Goal: Transaction & Acquisition: Purchase product/service

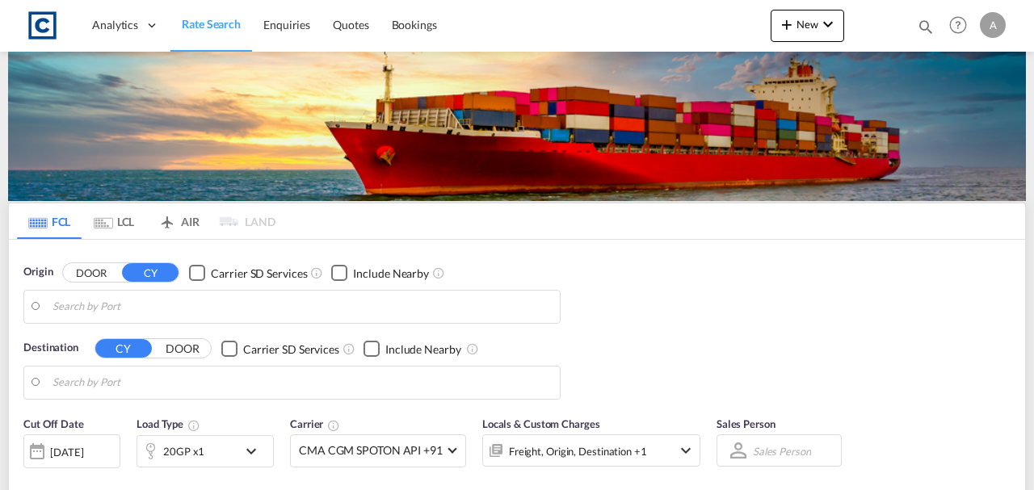
type input "GB-PR5, [GEOGRAPHIC_DATA]"
type input "Jeddah, SAJED"
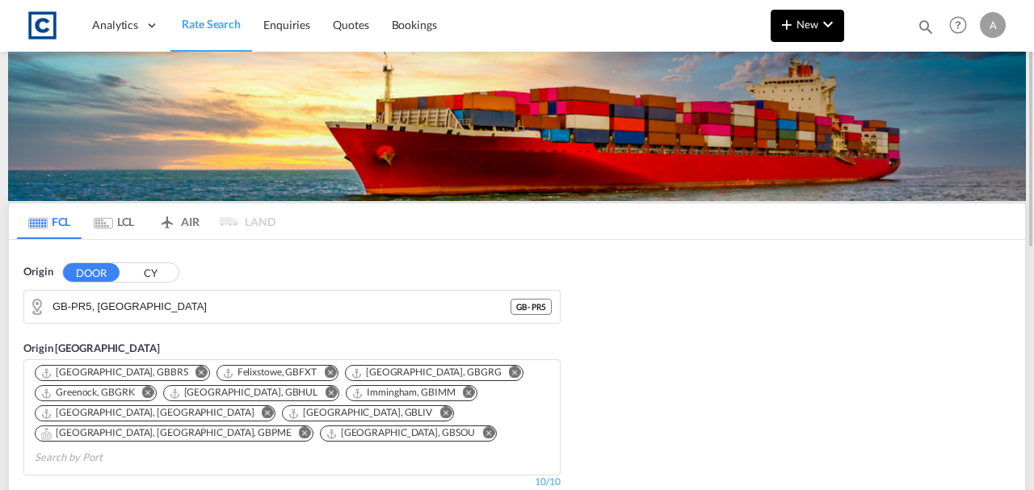
click at [805, 27] on span "New" at bounding box center [807, 24] width 61 height 13
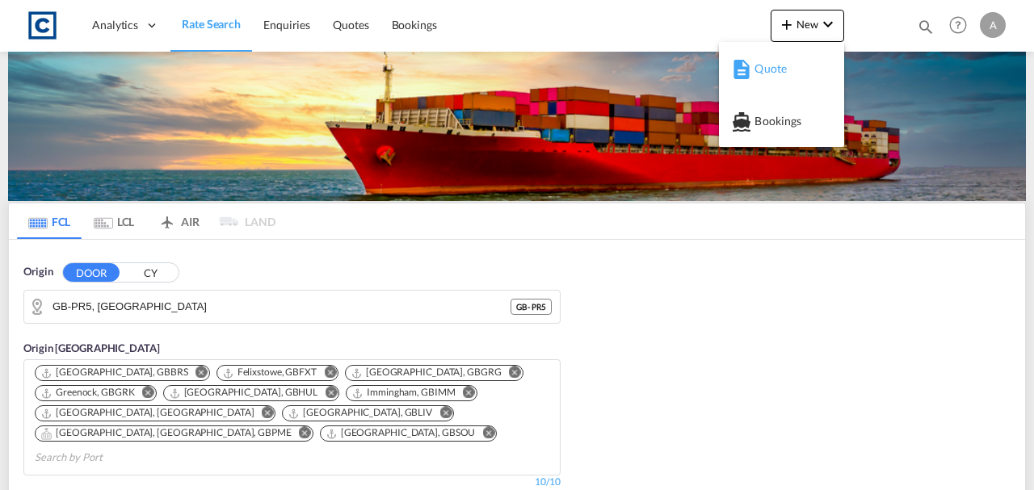
click at [759, 76] on span "Quote" at bounding box center [763, 69] width 18 height 32
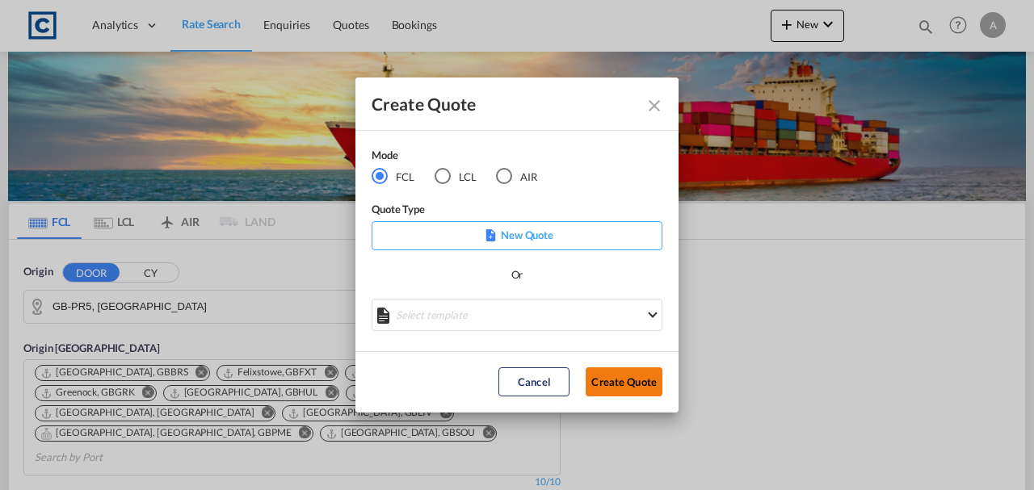
click at [635, 380] on button "Create Quote" at bounding box center [624, 382] width 77 height 29
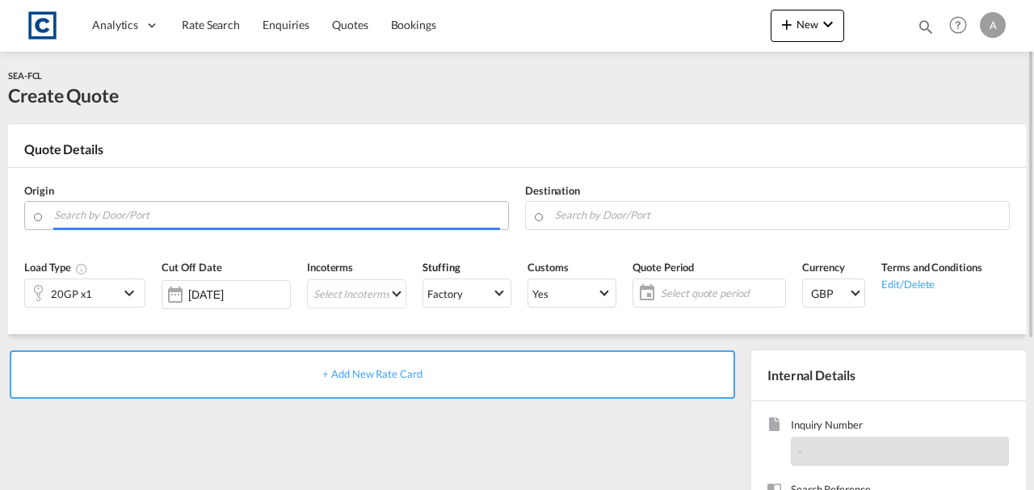
click at [103, 218] on input "Search by Door/Port" at bounding box center [277, 215] width 446 height 28
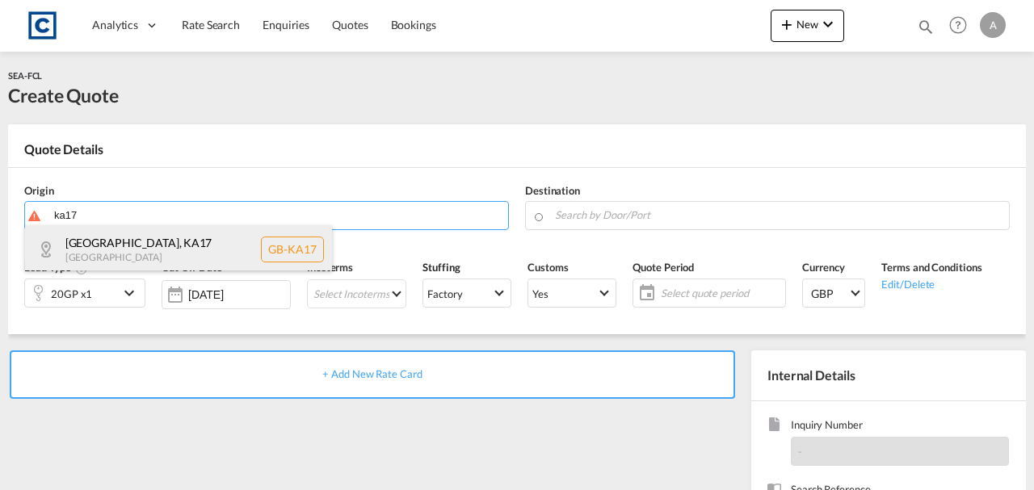
drag, startPoint x: 110, startPoint y: 249, endPoint x: 229, endPoint y: 249, distance: 118.7
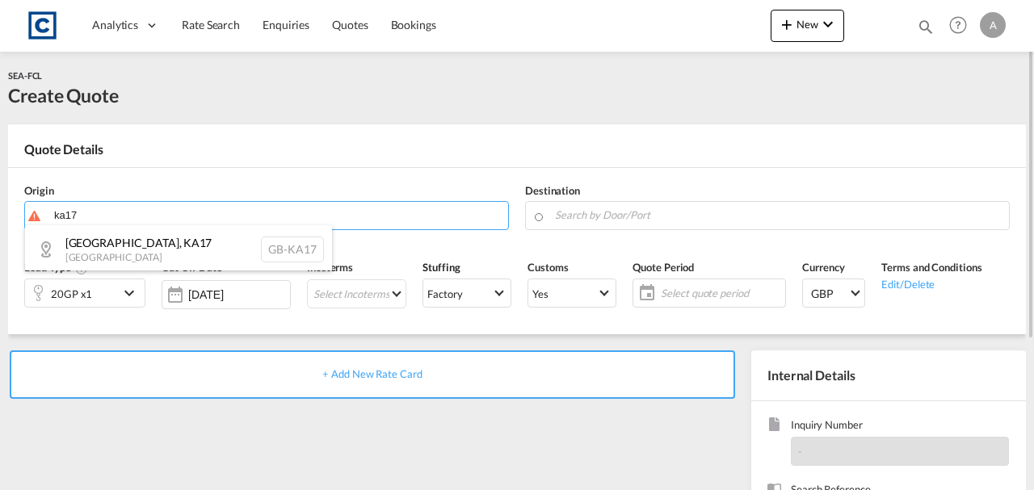
click at [110, 249] on div "[GEOGRAPHIC_DATA] , KA17 [GEOGRAPHIC_DATA] [GEOGRAPHIC_DATA]-KA17" at bounding box center [178, 249] width 307 height 48
type input "GB-KA17, [GEOGRAPHIC_DATA]"
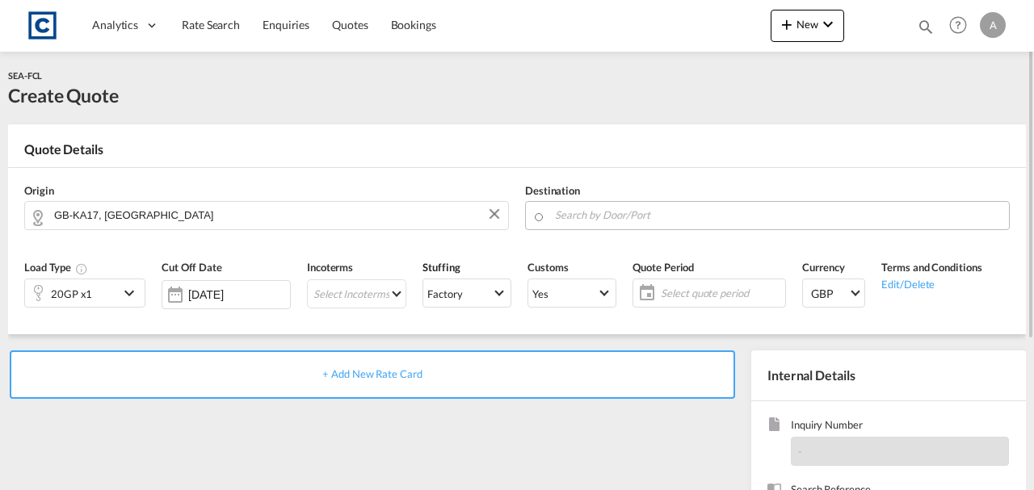
click at [591, 226] on md-autocomplete at bounding box center [777, 215] width 447 height 29
click at [586, 215] on input "Search by Door/Port" at bounding box center [778, 215] width 446 height 28
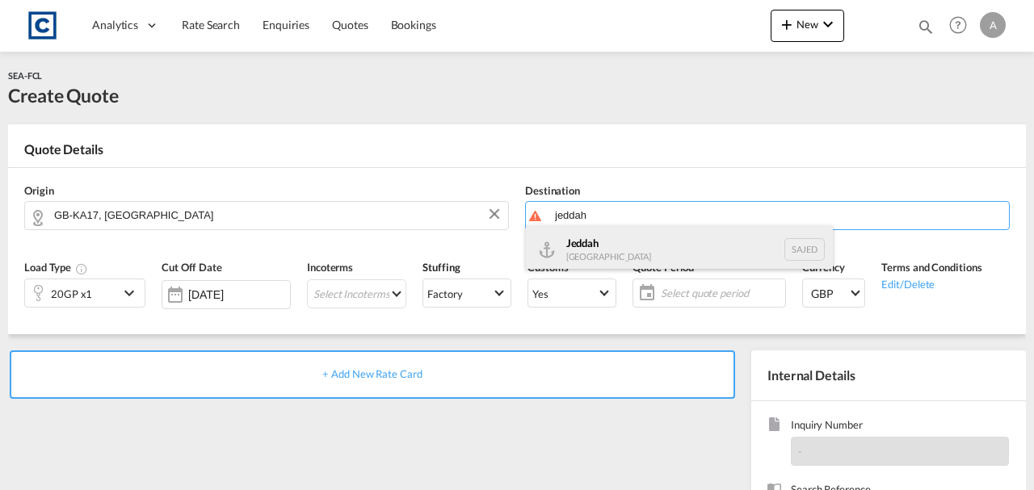
click at [577, 238] on div "Jeddah [GEOGRAPHIC_DATA] SAJED" at bounding box center [679, 249] width 307 height 48
type input "Jeddah, SAJED"
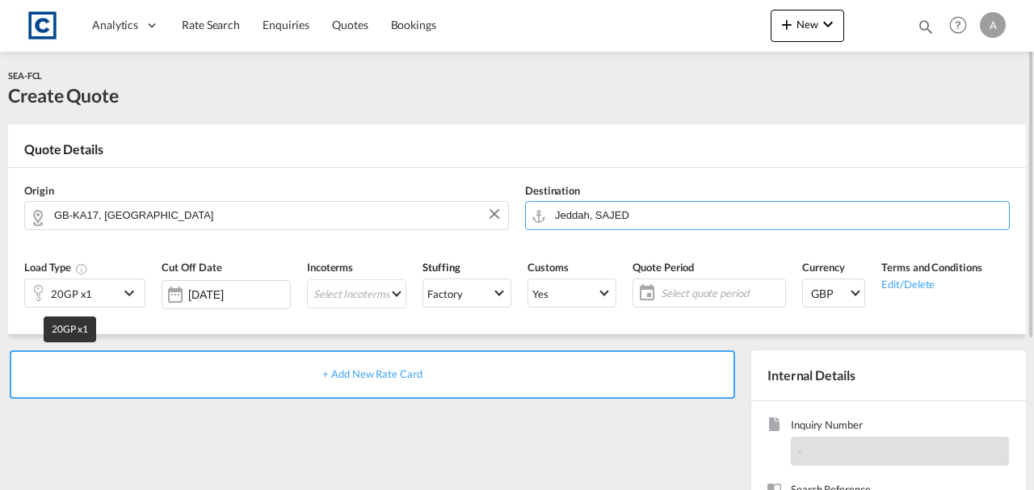
click at [68, 293] on div "20GP x1" at bounding box center [71, 294] width 41 height 23
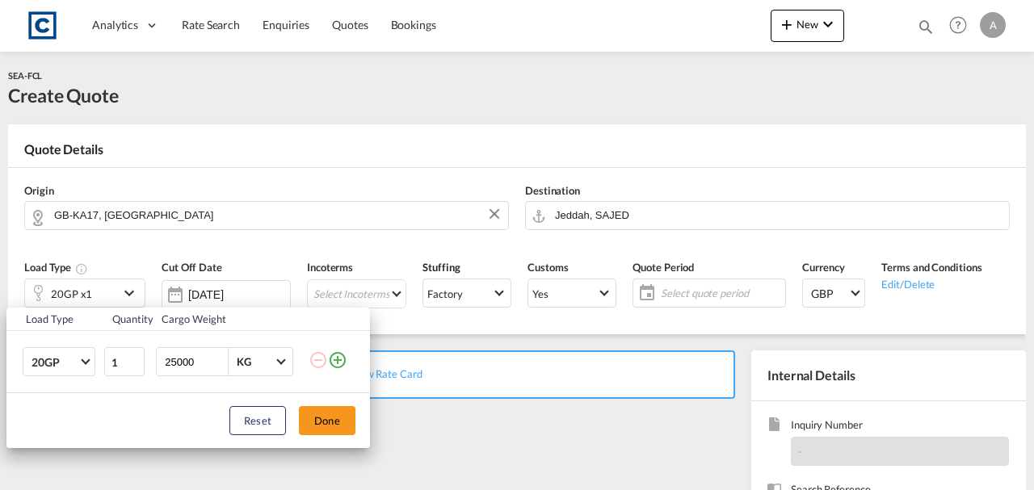
click at [331, 360] on md-icon "icon-plus-circle-outline" at bounding box center [337, 360] width 19 height 19
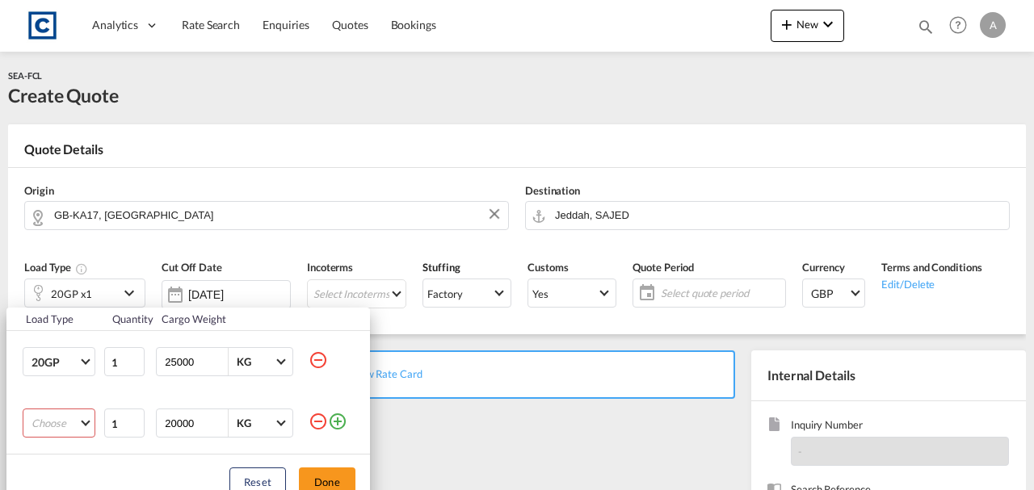
click at [45, 428] on md-select "Choose 20GP 40GP 40HC 45HC 20RE 40RE 40HR 20OT 40OT 20FR 40FR 40NR 20NR 45S 20T…" at bounding box center [59, 423] width 73 height 29
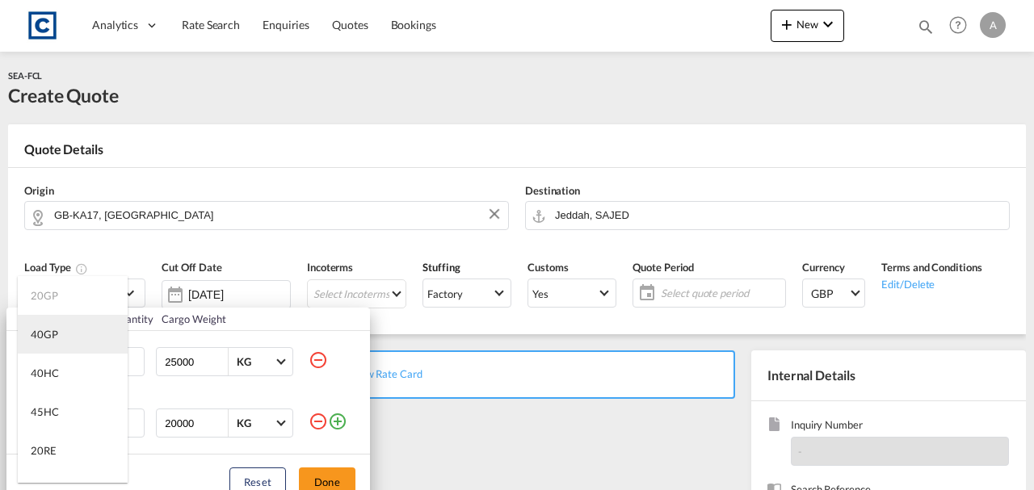
click at [45, 343] on md-option "40GP" at bounding box center [73, 334] width 110 height 39
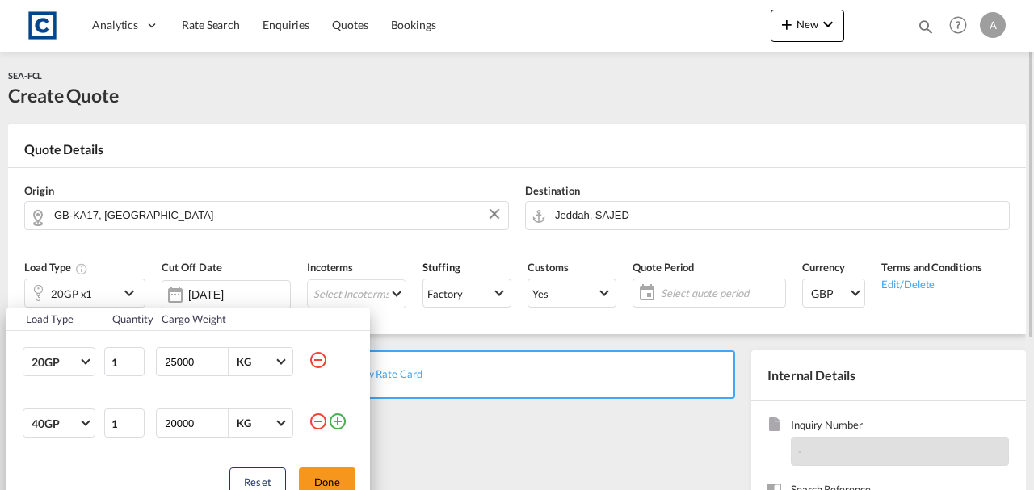
click at [303, 485] on button "Done" at bounding box center [327, 482] width 57 height 29
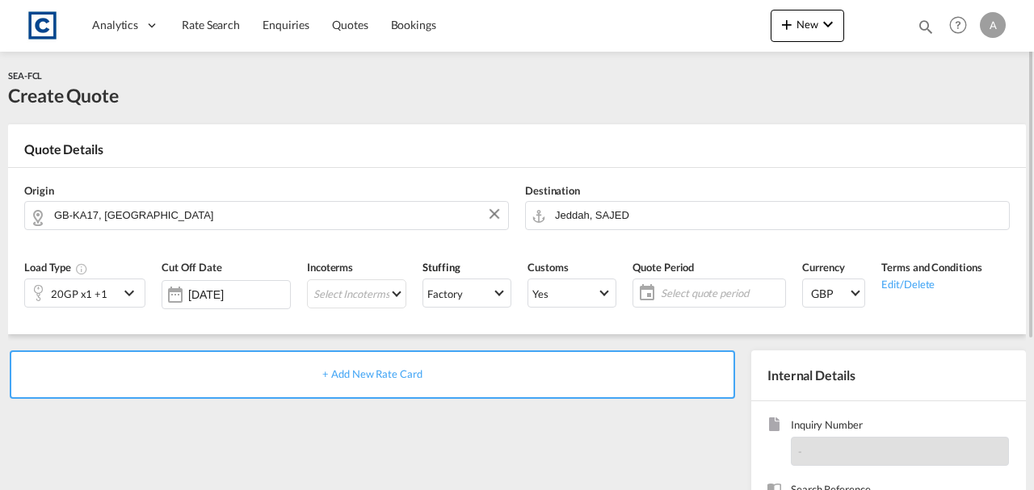
click at [369, 370] on span "+ Add New Rate Card" at bounding box center [371, 374] width 99 height 13
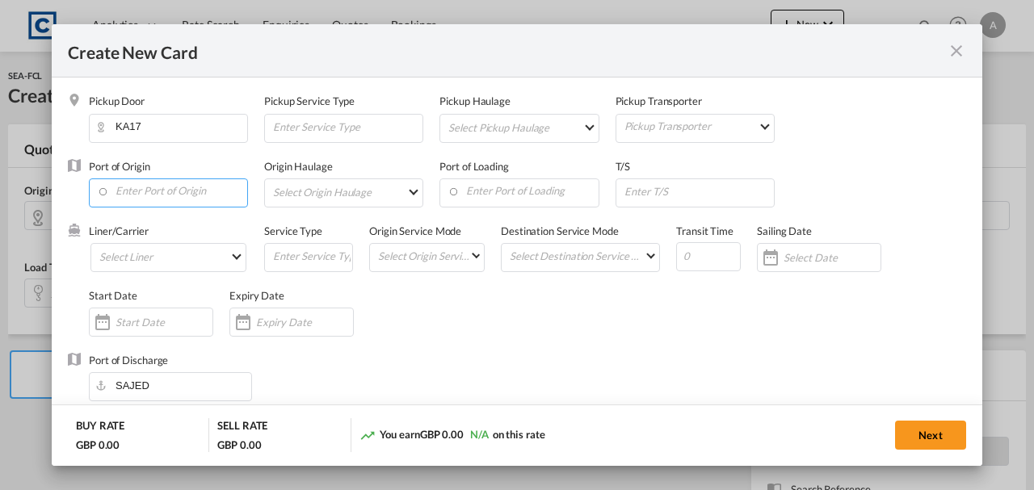
type input "Basic Ocean Freight"
select select "per equipment"
click at [169, 188] on input "Enter Port of Origin" at bounding box center [172, 191] width 150 height 24
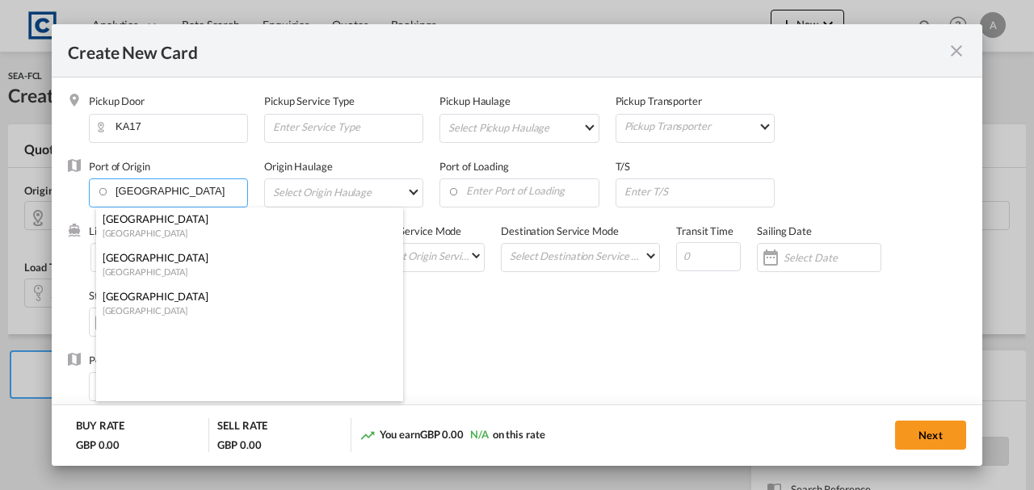
click at [137, 225] on div "[GEOGRAPHIC_DATA]" at bounding box center [245, 219] width 284 height 15
type input "[GEOGRAPHIC_DATA], [GEOGRAPHIC_DATA]"
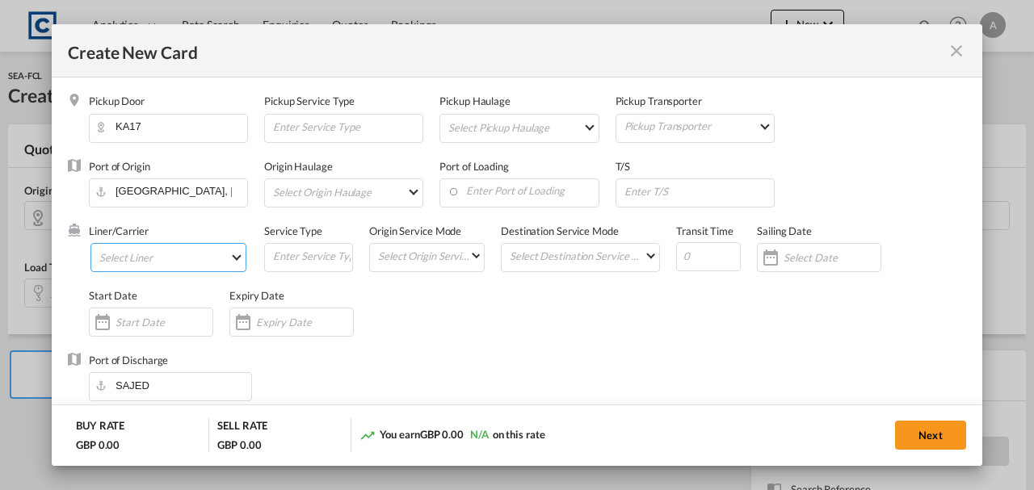
click at [122, 260] on md-select "Select Liner 2HM LOGISTICS D.O.O 2M Alliance AAXL GLOBAL SHIPPING LINES LLC [PE…" at bounding box center [168, 257] width 156 height 29
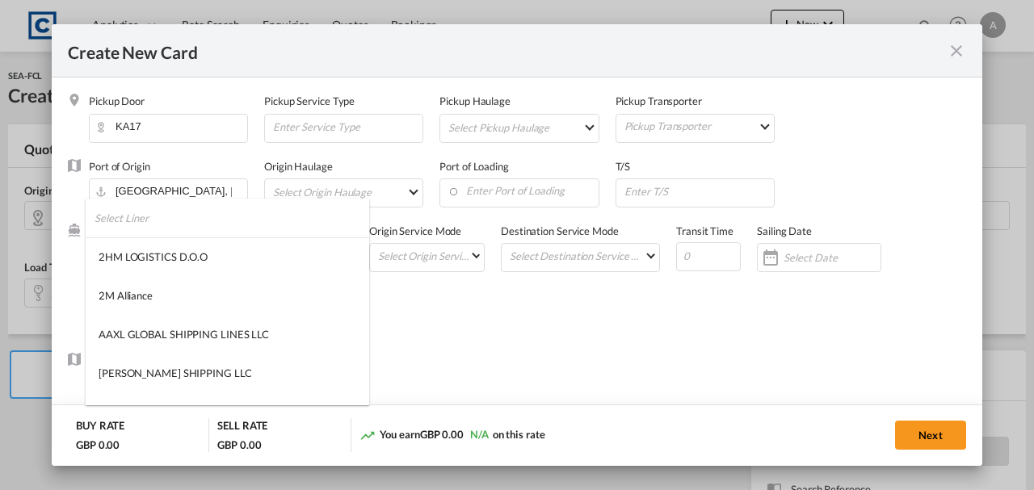
click at [136, 226] on input "search" at bounding box center [232, 218] width 275 height 39
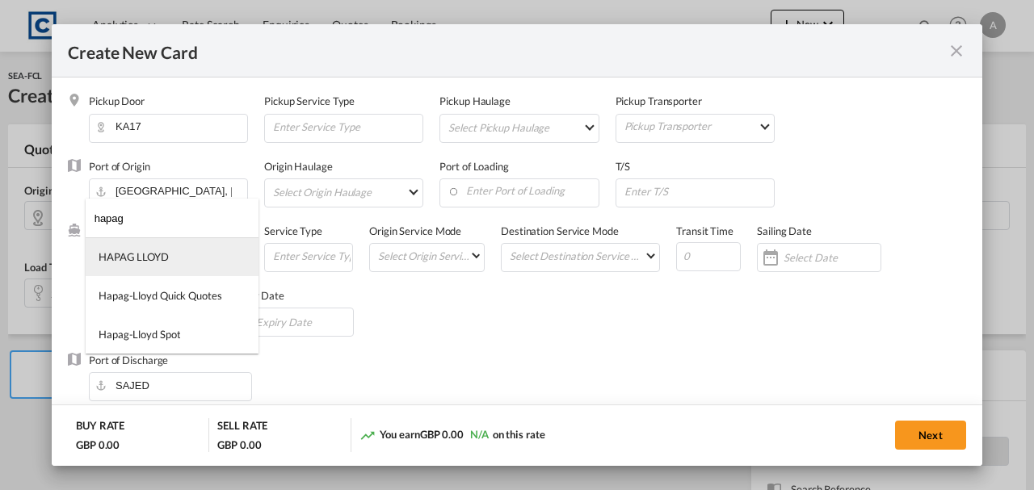
type input "hapag"
click at [149, 252] on div "HAPAG LLOYD" at bounding box center [134, 257] width 70 height 15
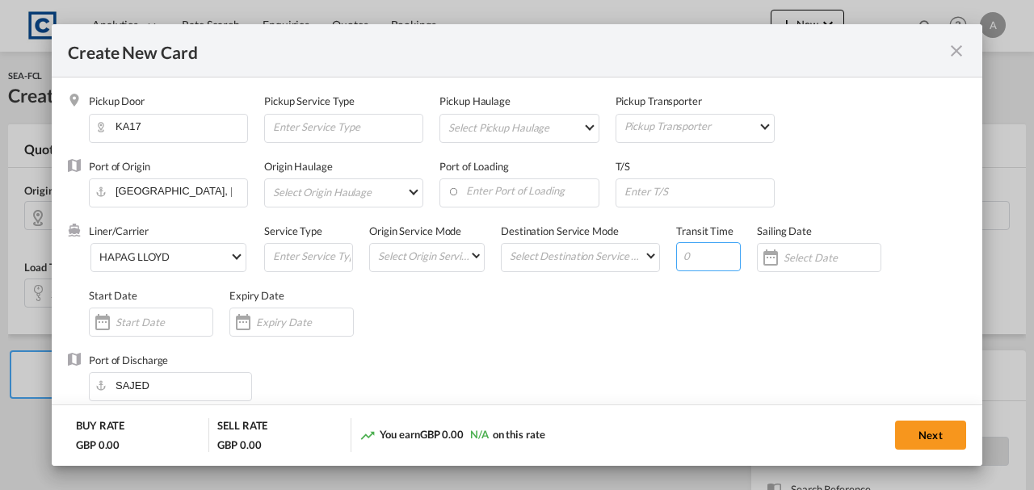
click at [680, 265] on input "Create New Card ..." at bounding box center [708, 256] width 65 height 29
type input "27"
click at [577, 364] on div "Port of Discharge SAJED" at bounding box center [517, 385] width 898 height 65
click at [279, 322] on input "Create New Card ..." at bounding box center [304, 322] width 97 height 13
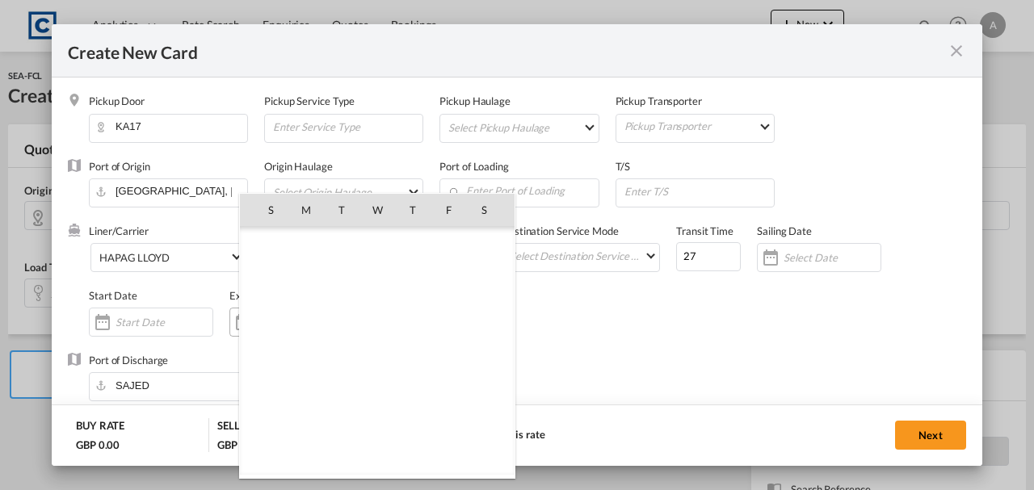
scroll to position [374182, 0]
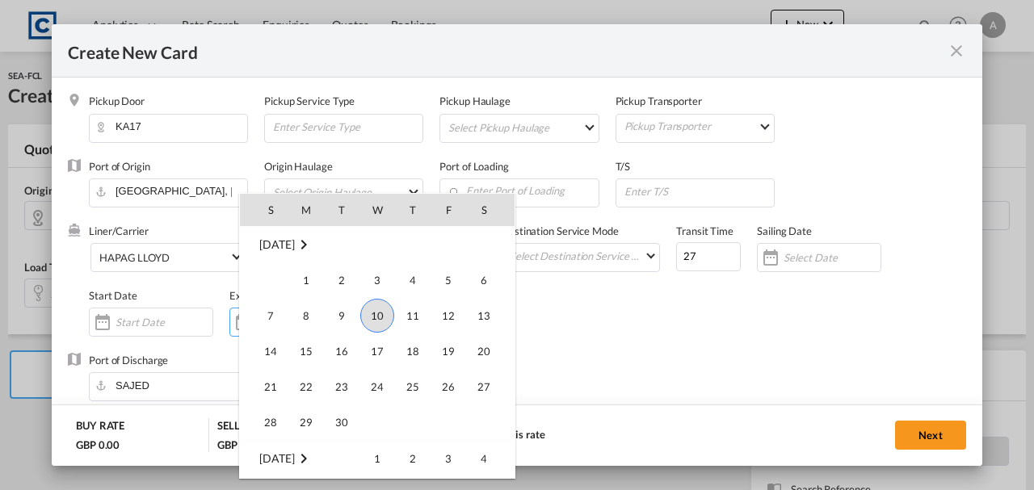
click at [341, 405] on td "30" at bounding box center [342, 423] width 36 height 36
type input "[DATE]"
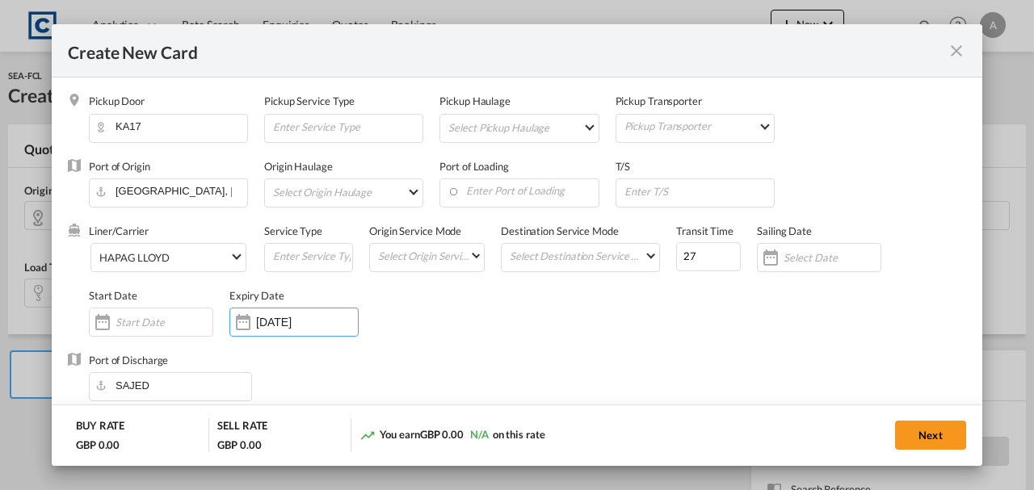
click at [320, 339] on div "Expiry Date [DATE]" at bounding box center [301, 320] width 145 height 65
click at [321, 330] on div "[DATE]" at bounding box center [307, 322] width 102 height 15
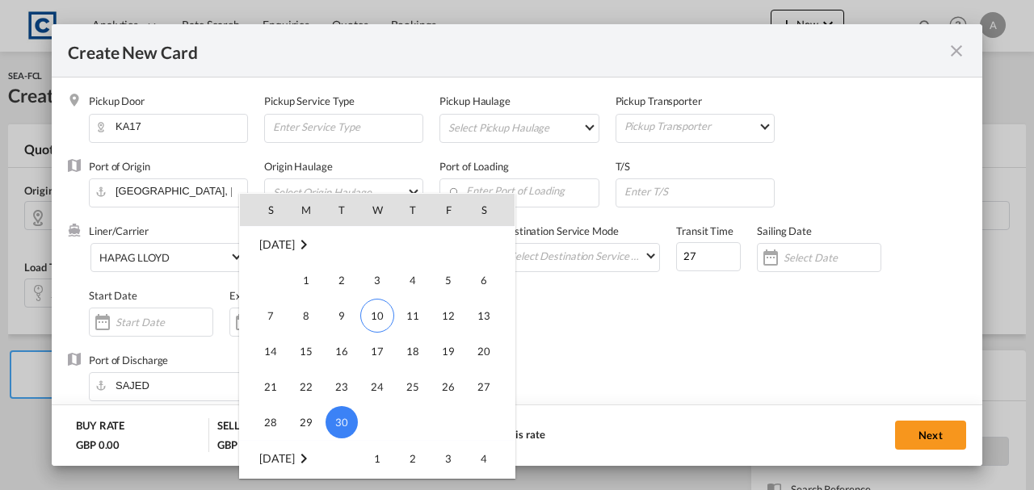
click at [613, 355] on div at bounding box center [517, 245] width 1034 height 490
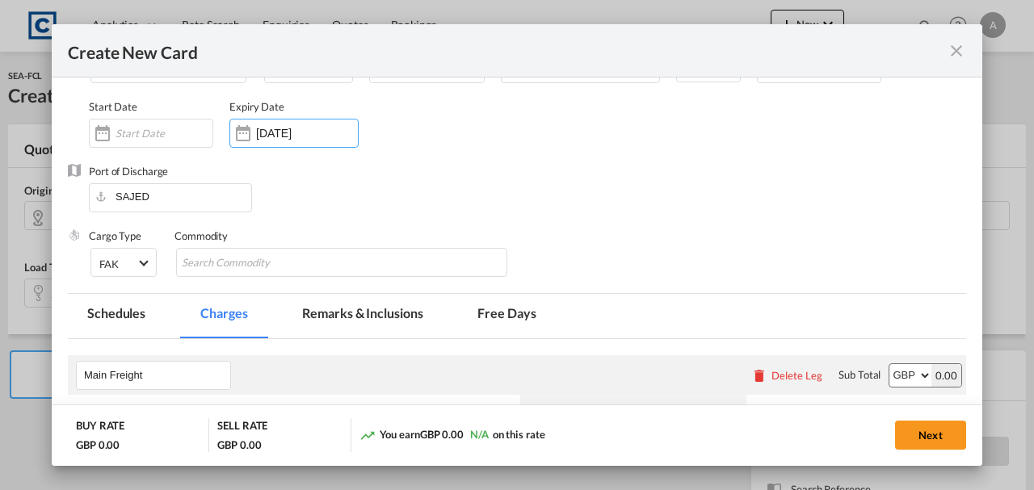
scroll to position [376, 0]
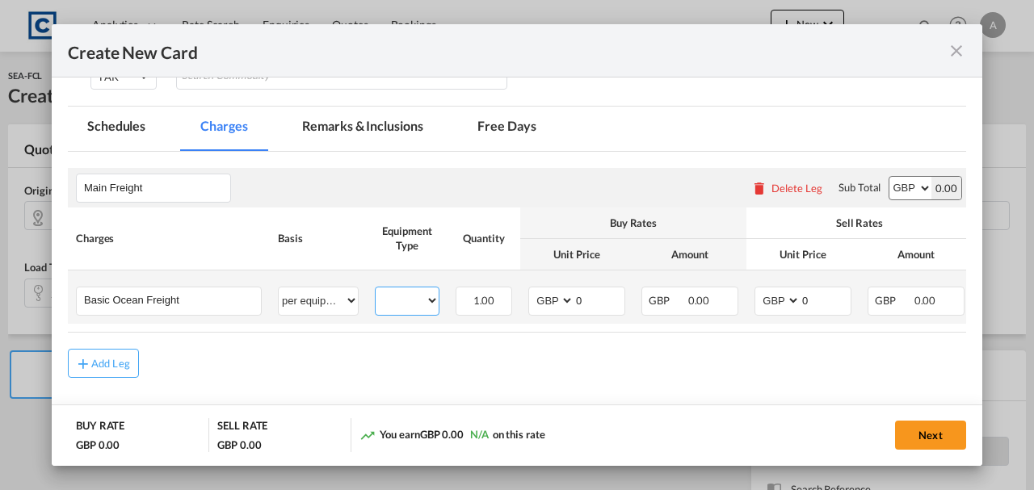
click at [412, 305] on select "20GP 40GP" at bounding box center [407, 301] width 63 height 22
select select "20GP"
click at [376, 290] on select "20GP 40GP" at bounding box center [407, 301] width 63 height 22
click at [557, 300] on select "AED AFN ALL AMD ANG AOA ARS AUD AWG AZN BAM BBD BDT BGN BHD BIF BMD BND BOB BRL…" at bounding box center [553, 301] width 42 height 22
select select "string:USD"
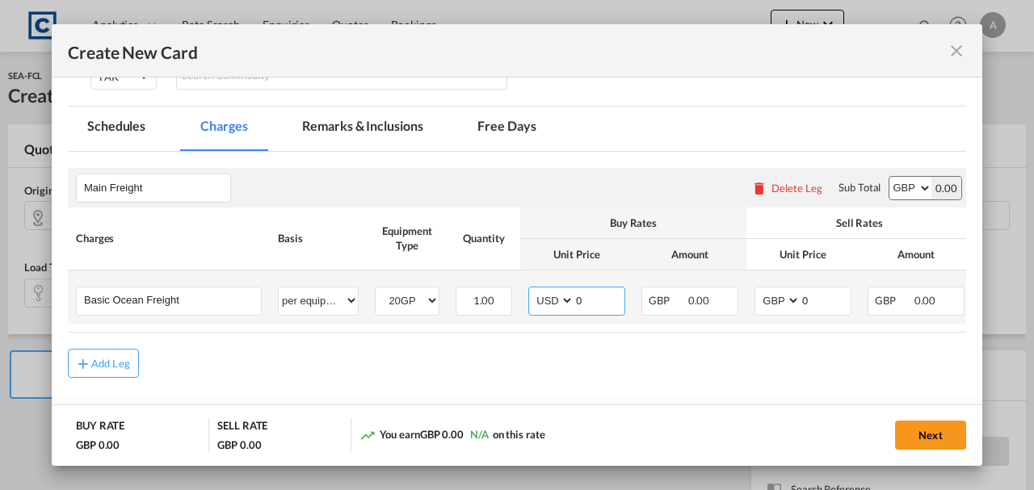
click at [532, 290] on select "AED AFN ALL AMD ANG AOA ARS AUD AWG AZN BAM BBD BDT BGN BHD BIF BMD BND BOB BRL…" at bounding box center [553, 301] width 42 height 22
click at [785, 302] on select "AED AFN ALL AMD ANG AOA ARS AUD AWG AZN BAM BBD BDT BGN BHD BIF BMD BND BOB BRL…" at bounding box center [779, 301] width 42 height 22
select select "string:USD"
click at [758, 290] on select "AED AFN ALL AMD ANG AOA ARS AUD AWG AZN BAM BBD BDT BGN BHD BIF BMD BND BOB BRL…" at bounding box center [779, 301] width 42 height 22
click at [896, 184] on select "AED AFN ALL AMD ANG AOA ARS AUD AWG AZN BAM BBD BDT BGN BHD BIF BMD BND BOB BRL…" at bounding box center [910, 188] width 42 height 23
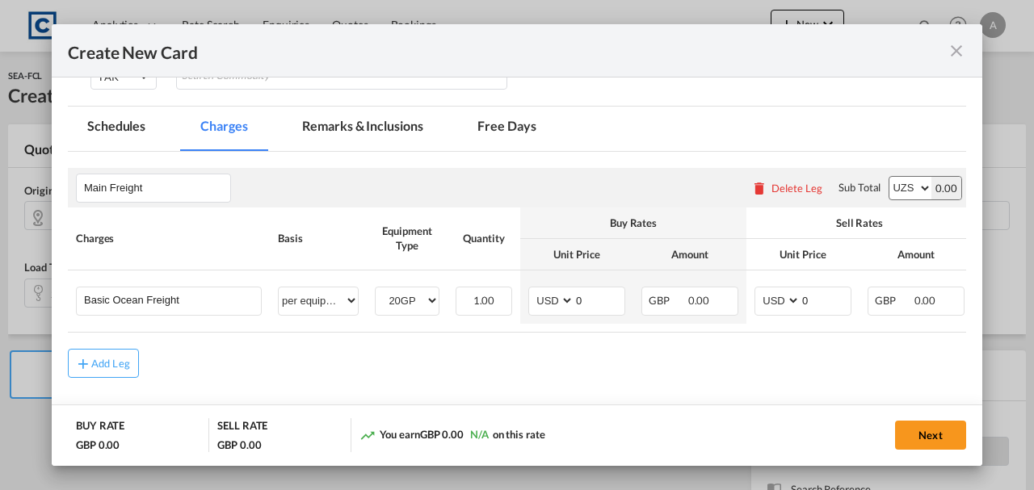
click at [889, 177] on select "AED AFN ALL AMD ANG AOA ARS AUD AWG AZN BAM BBD BDT BGN BHD BIF BMD BND BOB BRL…" at bounding box center [910, 188] width 42 height 23
click at [895, 191] on select "AED AFN ALL AMD ANG AOA ARS AUD AWG AZN BAM BBD BDT BGN BHD BIF BMD BND BOB BRL…" at bounding box center [910, 188] width 42 height 23
select select "string:USD"
click at [889, 177] on select "AED AFN ALL AMD ANG AOA ARS AUD AWG AZN BAM BBD BDT BGN BHD BIF BMD BND BOB BRL…" at bounding box center [910, 188] width 42 height 23
drag, startPoint x: 624, startPoint y: 288, endPoint x: 615, endPoint y: 291, distance: 9.5
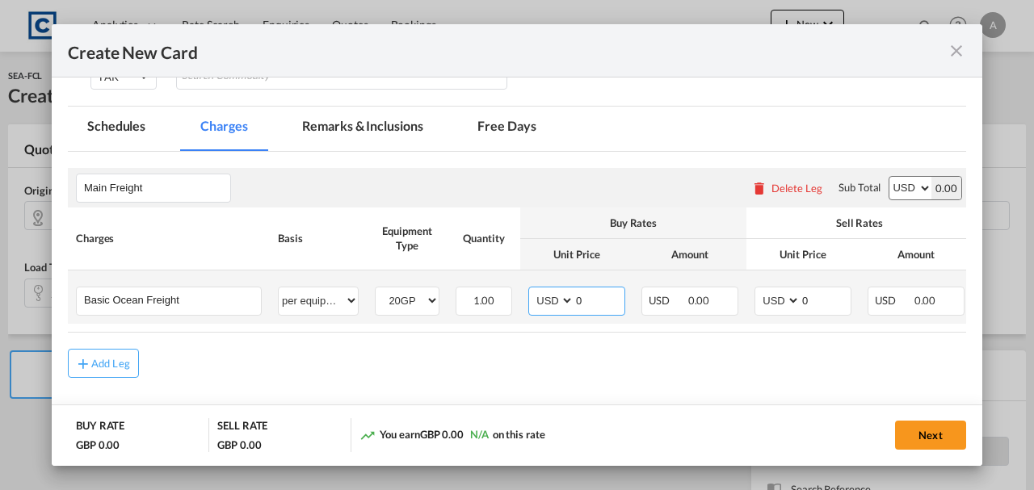
click at [624, 288] on input "0" at bounding box center [599, 300] width 50 height 24
click at [599, 307] on input "0" at bounding box center [599, 300] width 50 height 24
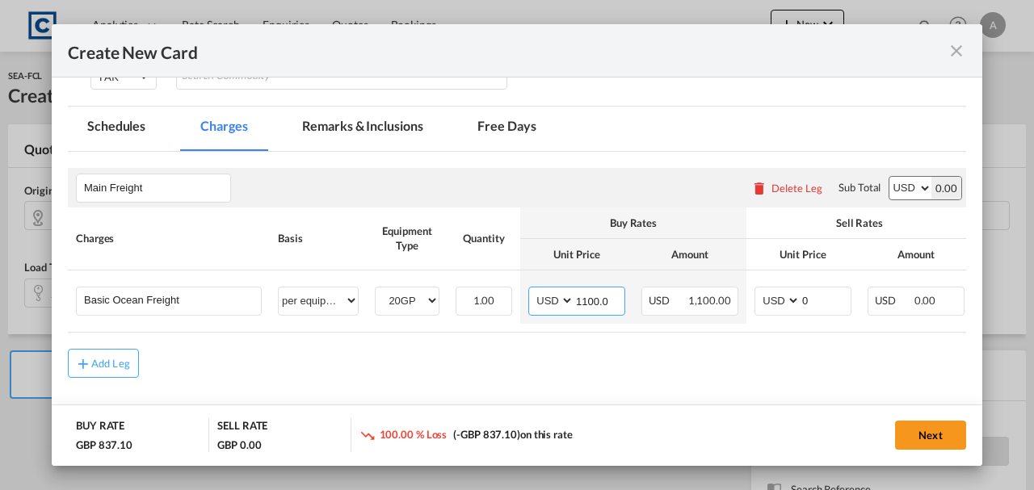
type input "1100.00"
click at [609, 296] on input "1100.00" at bounding box center [599, 300] width 50 height 24
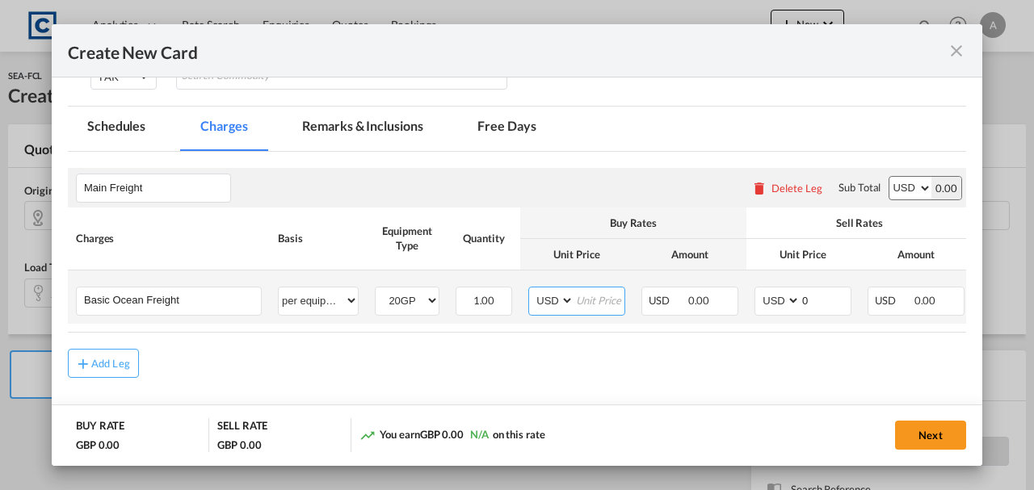
click at [598, 298] on input "Create New Card ..." at bounding box center [599, 300] width 50 height 24
type input "1"
type input "1375.00"
click at [836, 300] on input "0" at bounding box center [826, 300] width 50 height 24
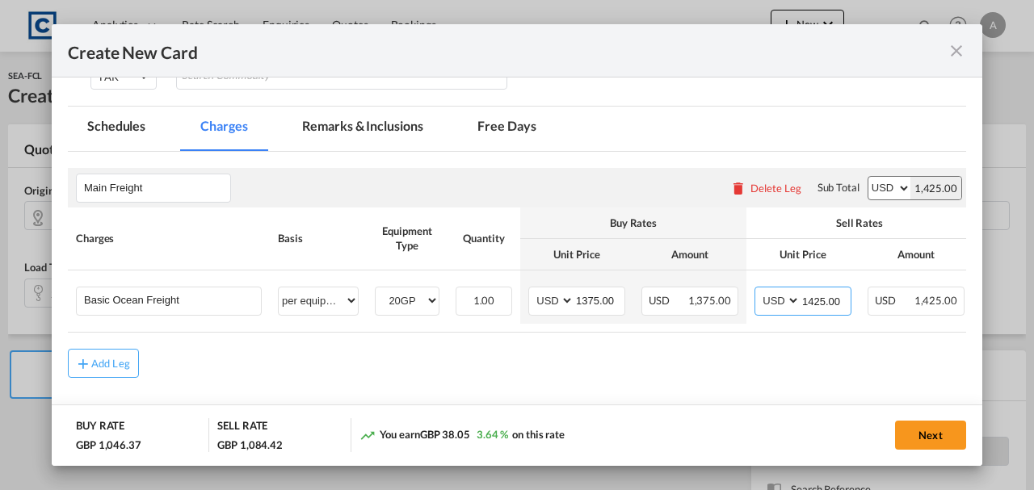
type input "1425.00"
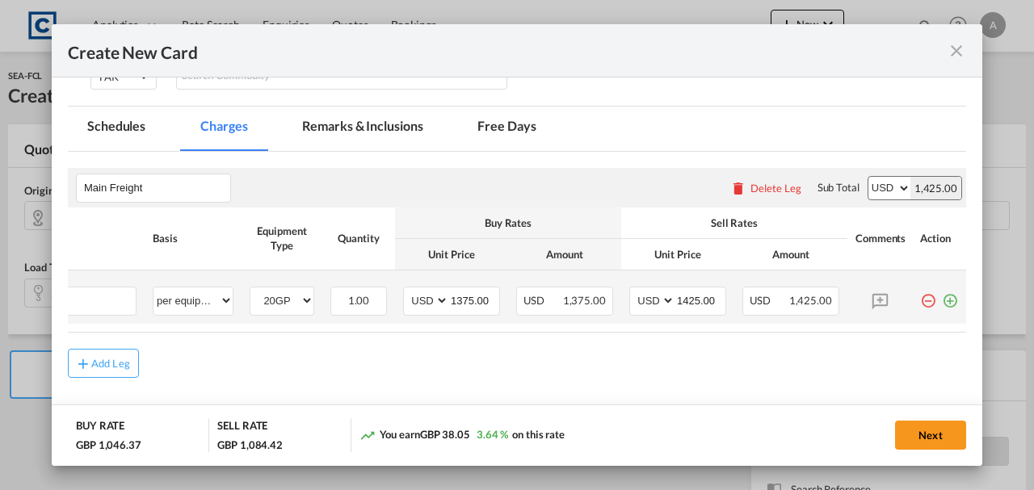
click at [942, 303] on md-icon "icon-plus-circle-outline green-400-fg" at bounding box center [950, 295] width 16 height 16
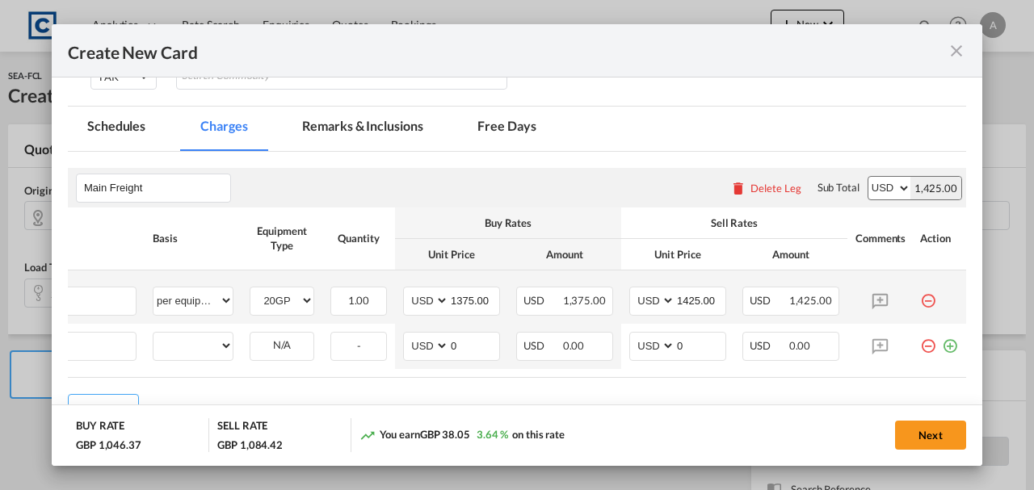
scroll to position [0, 16]
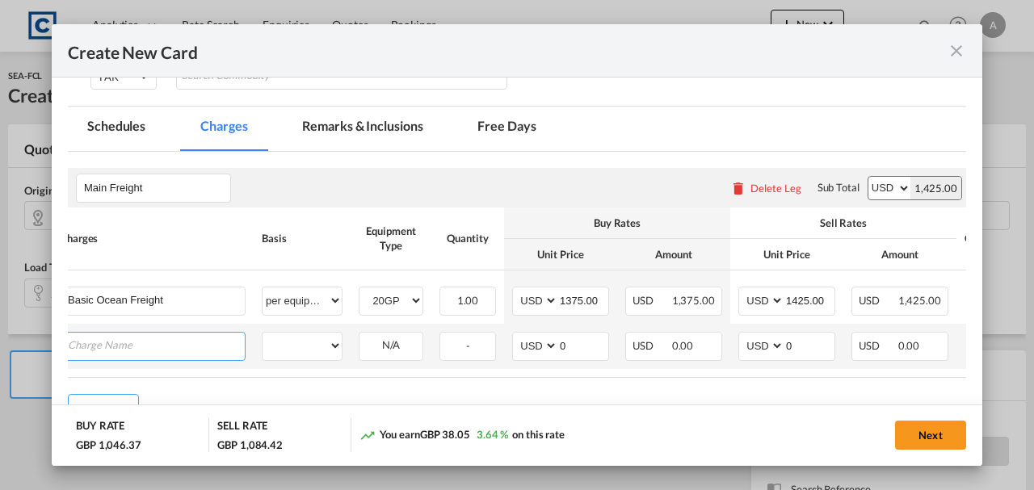
click at [93, 347] on input "Charge Name" at bounding box center [156, 345] width 177 height 24
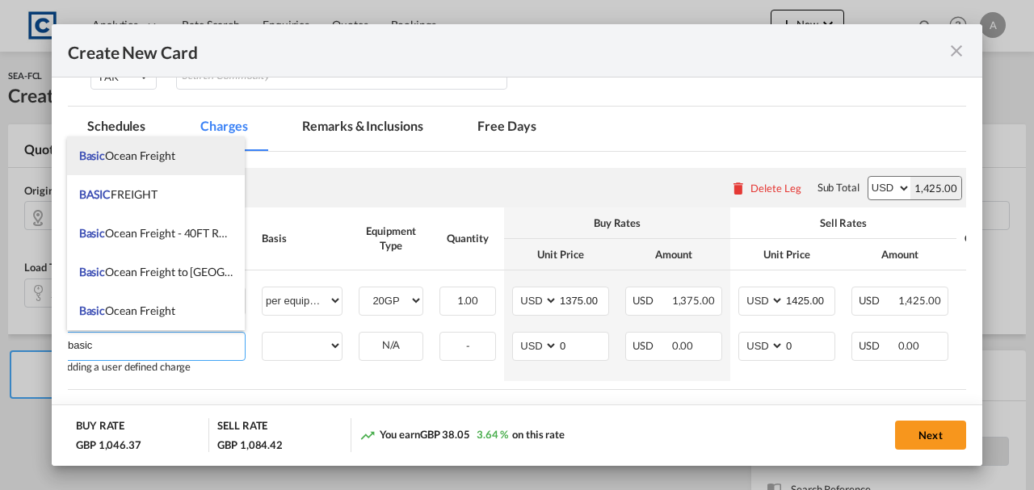
click at [124, 155] on span "Basic Ocean Freight" at bounding box center [127, 156] width 96 height 14
type input "Basic Ocean Freight"
select select "per equipment"
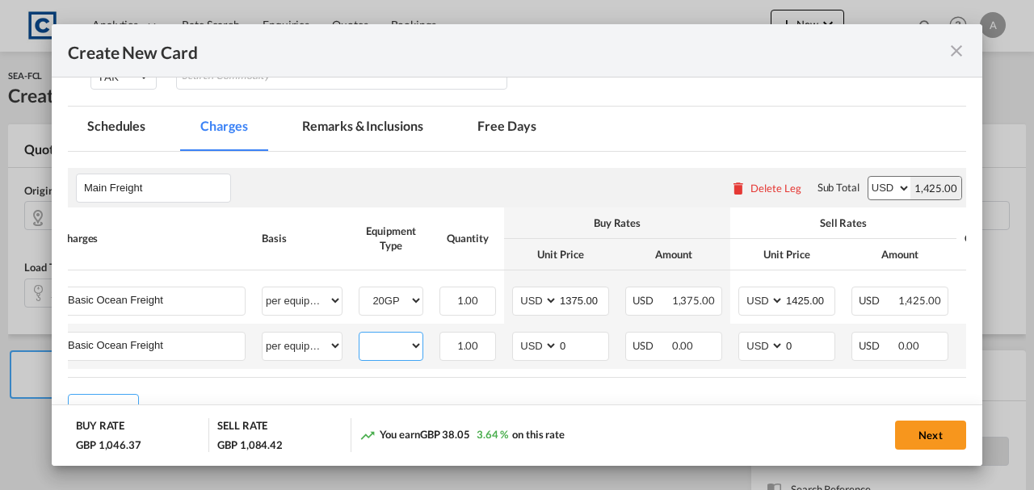
click at [389, 344] on select "20GP 40GP" at bounding box center [390, 346] width 63 height 22
select select "40GP"
click at [359, 335] on select "20GP 40GP" at bounding box center [390, 346] width 63 height 22
click at [586, 349] on input "0" at bounding box center [583, 345] width 50 height 24
click at [574, 352] on input "0" at bounding box center [583, 345] width 50 height 24
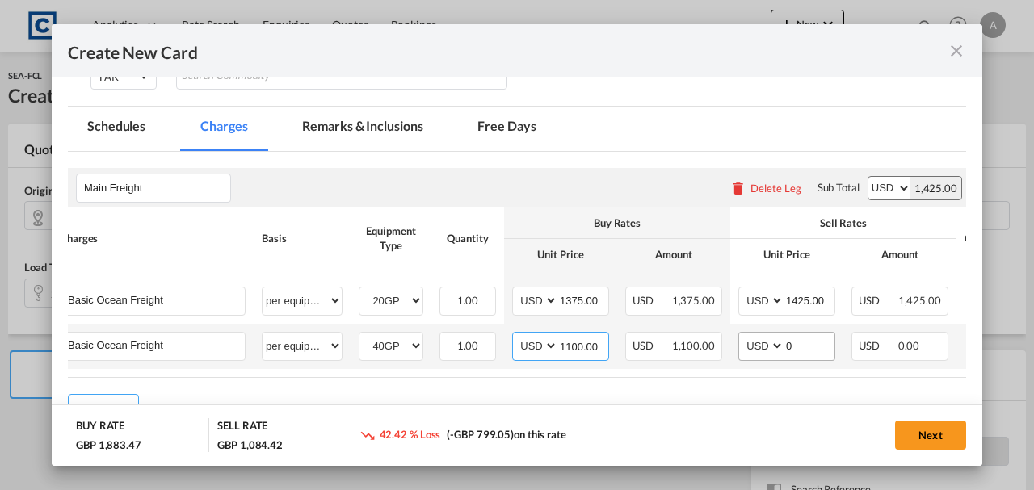
type input "1100.00"
click at [803, 346] on input "0" at bounding box center [809, 345] width 50 height 24
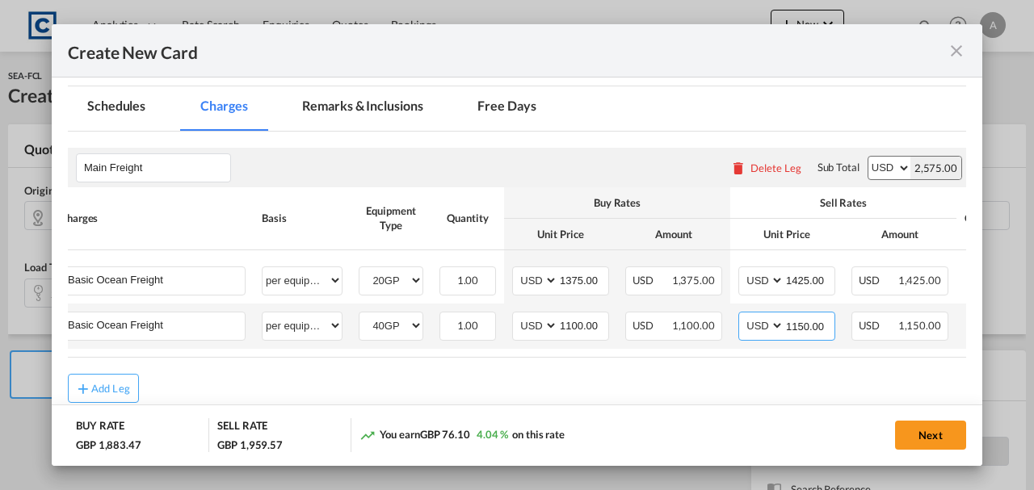
scroll to position [439, 0]
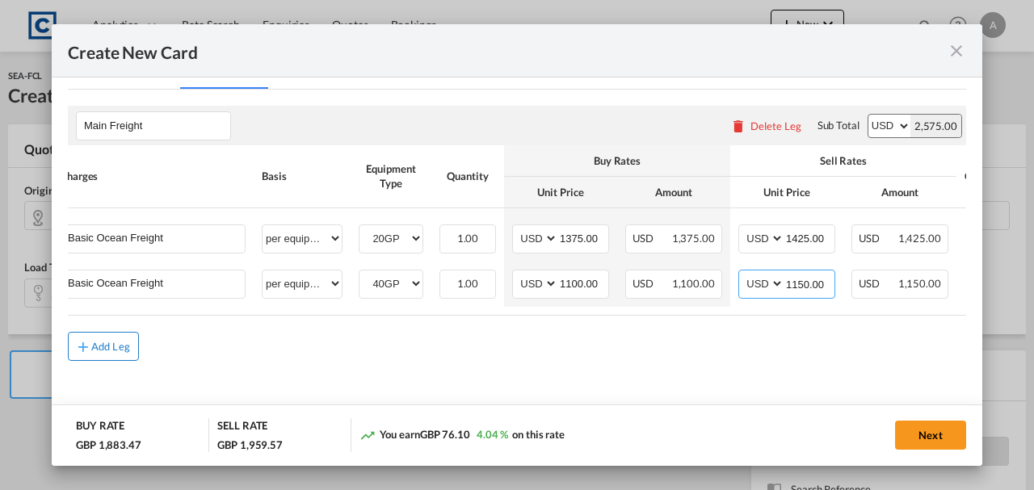
type input "1150.00"
click at [99, 351] on div "Add Leg" at bounding box center [110, 347] width 39 height 10
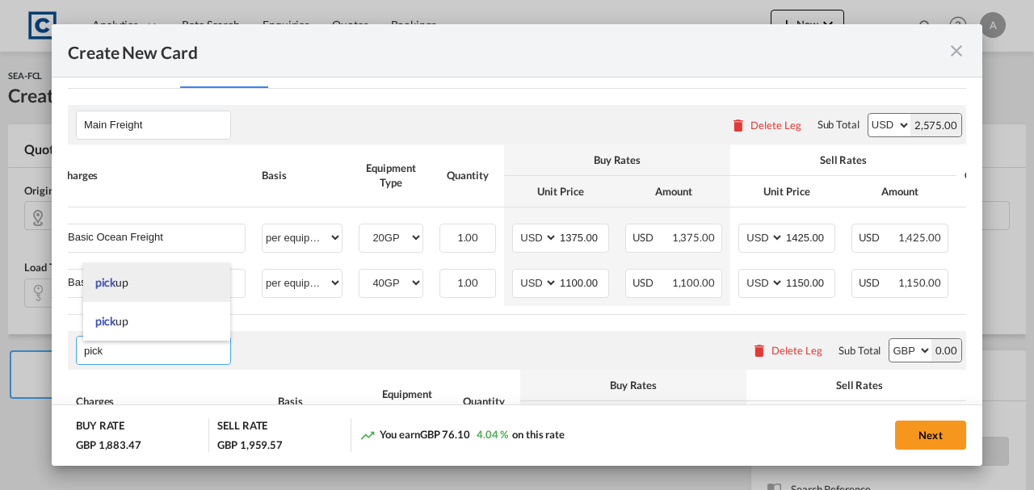
click at [143, 288] on li "pick up" at bounding box center [156, 282] width 147 height 39
type input "pickup"
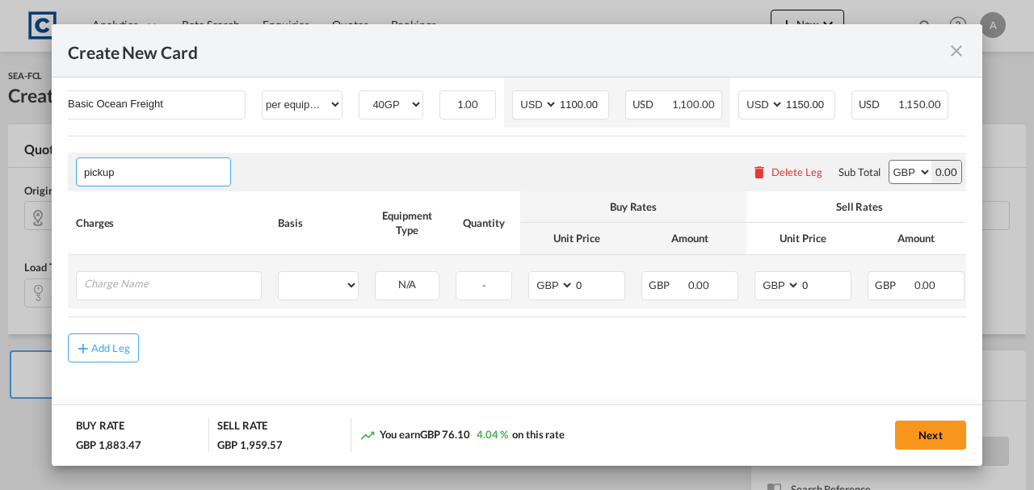
scroll to position [624, 0]
click at [129, 288] on input "Charge Name" at bounding box center [172, 284] width 177 height 24
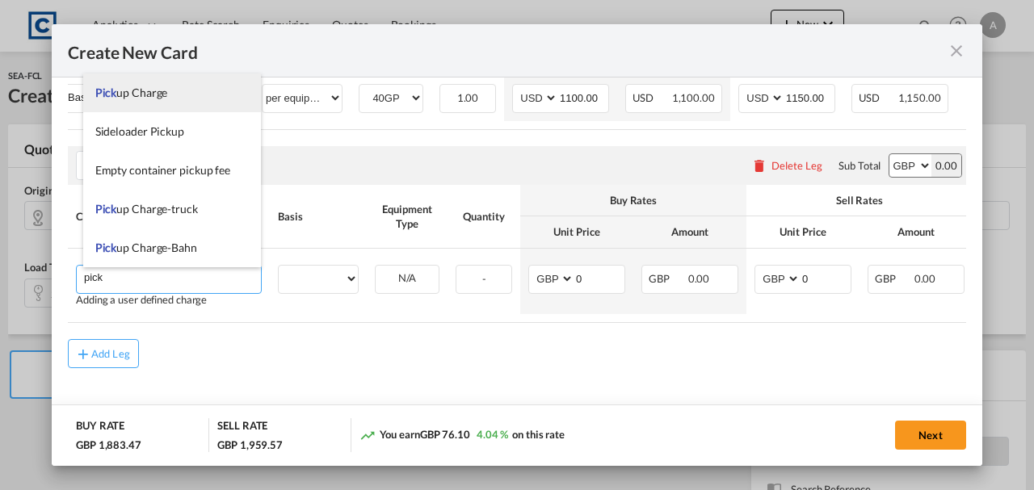
click at [141, 99] on span "Pick up Charge" at bounding box center [131, 93] width 73 height 14
type input "Pickup Charge"
select select "per equipment"
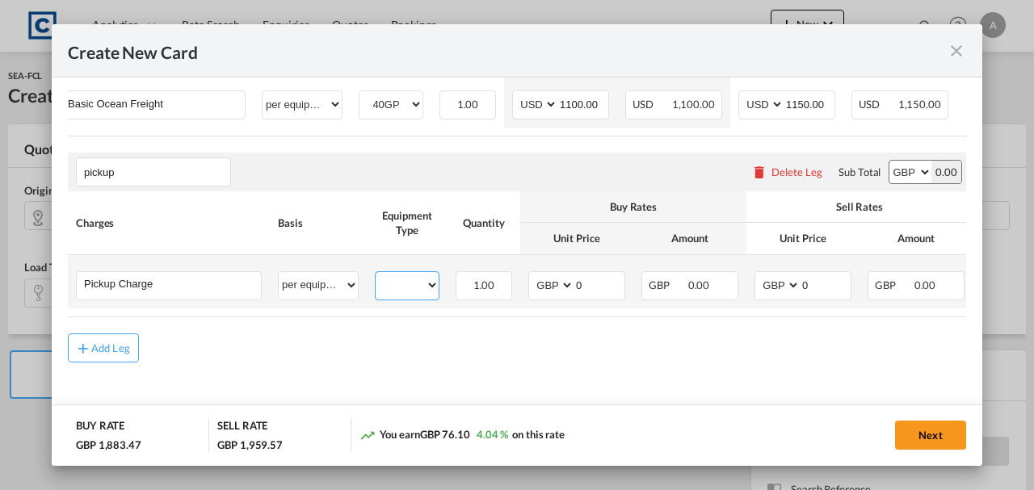
drag, startPoint x: 422, startPoint y: 281, endPoint x: 410, endPoint y: 289, distance: 13.9
click at [422, 281] on select "20GP 40GP" at bounding box center [407, 286] width 63 height 22
select select "20GP"
click at [376, 275] on select "20GP 40GP" at bounding box center [407, 286] width 63 height 22
click at [590, 283] on input "0" at bounding box center [599, 284] width 50 height 24
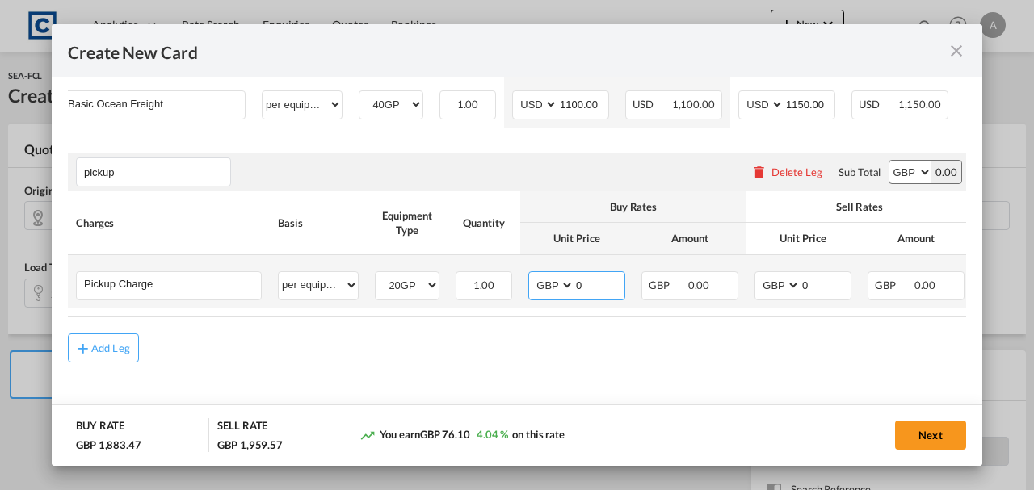
click at [619, 279] on input "0" at bounding box center [599, 284] width 50 height 24
type input "365.00"
click at [830, 289] on input "0" at bounding box center [826, 284] width 50 height 24
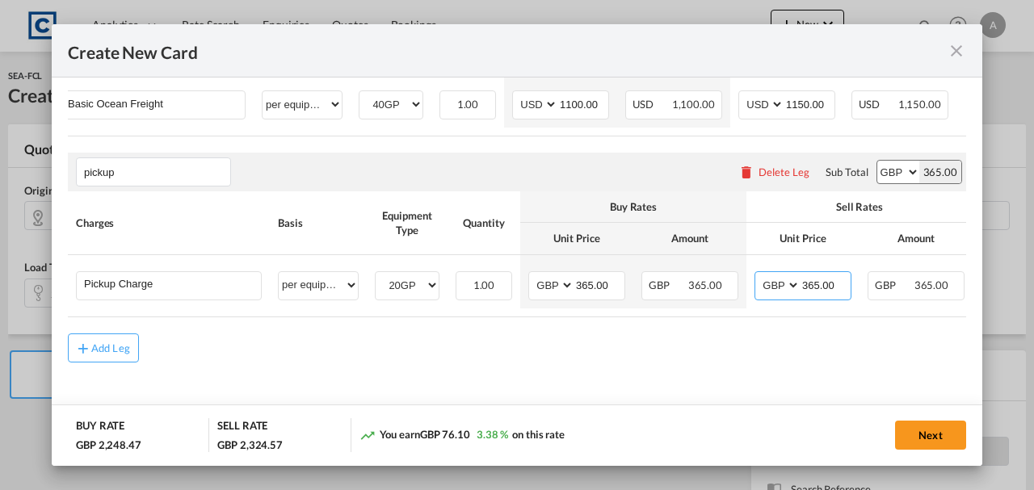
type input "365.00"
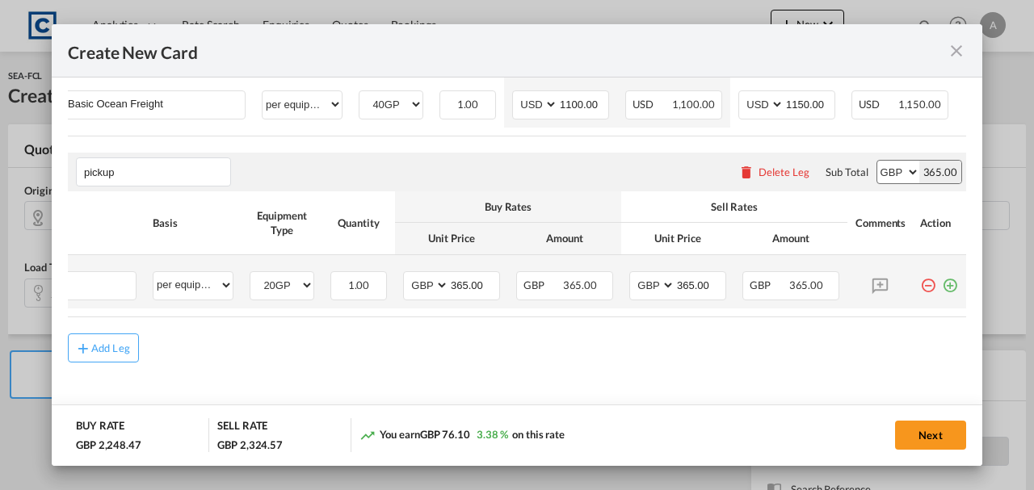
click at [942, 277] on md-icon "icon-plus-circle-outline green-400-fg" at bounding box center [950, 279] width 16 height 16
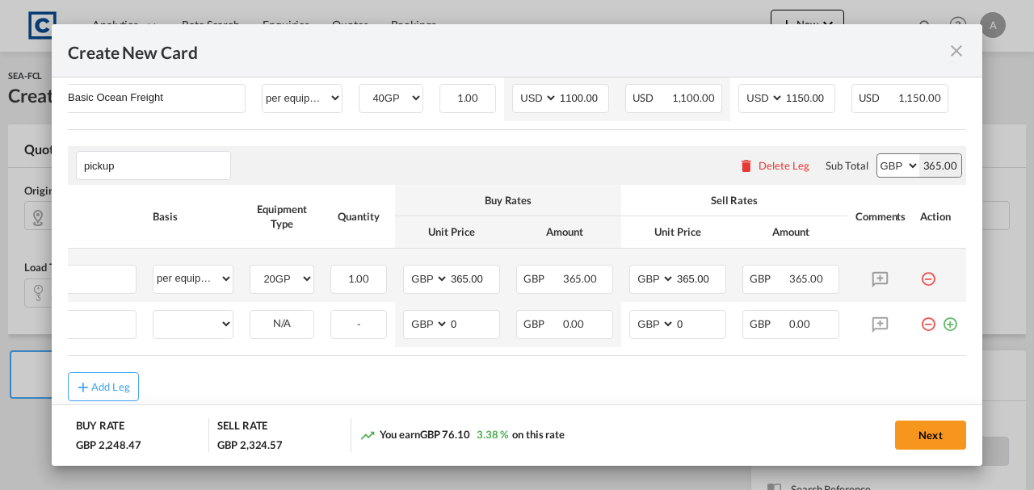
scroll to position [0, 16]
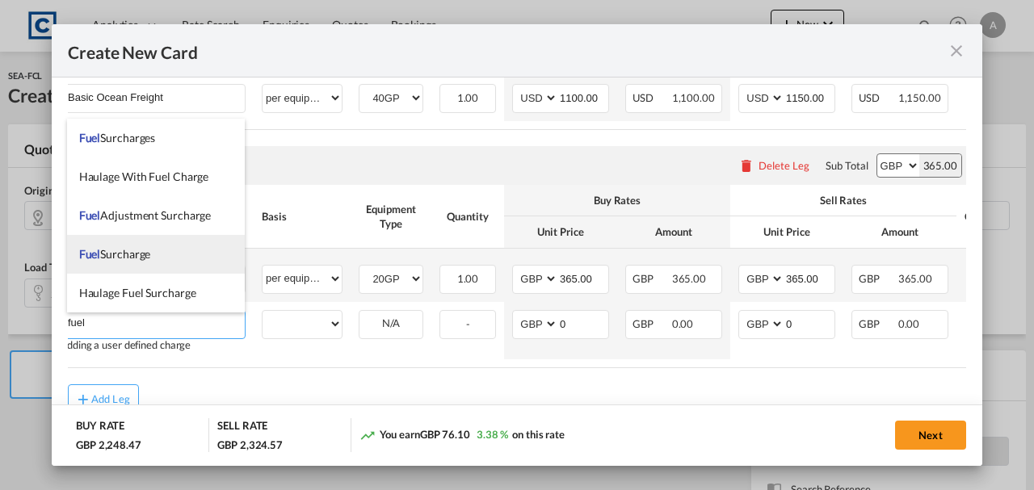
click at [118, 254] on span "Fuel Surcharge" at bounding box center [115, 254] width 72 height 14
type input "Fuel Surcharge"
select select "% on pickup"
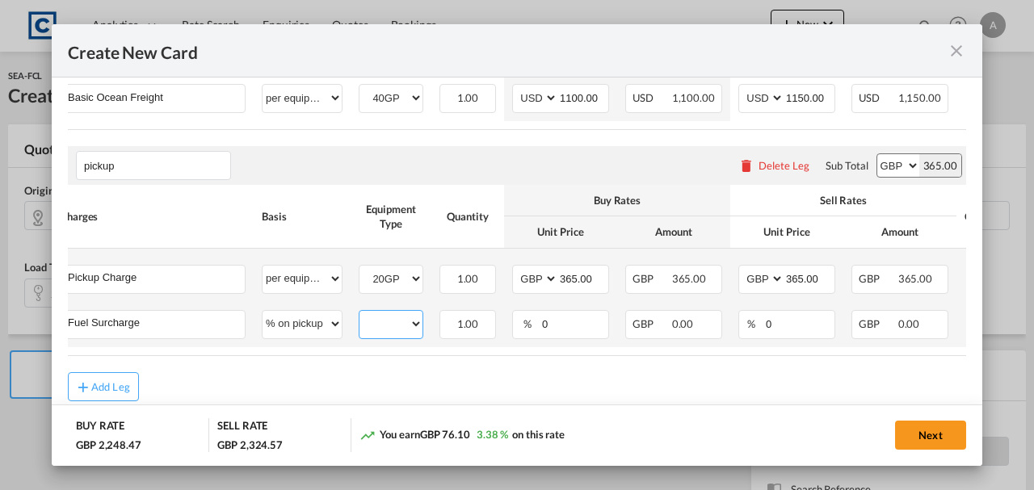
click at [413, 328] on select "20GP 40GP" at bounding box center [390, 324] width 63 height 22
select select "20GP"
click at [359, 315] on select "20GP 40GP" at bounding box center [390, 324] width 63 height 22
click at [575, 320] on input "0" at bounding box center [574, 323] width 68 height 24
click at [576, 320] on input "0" at bounding box center [574, 323] width 68 height 24
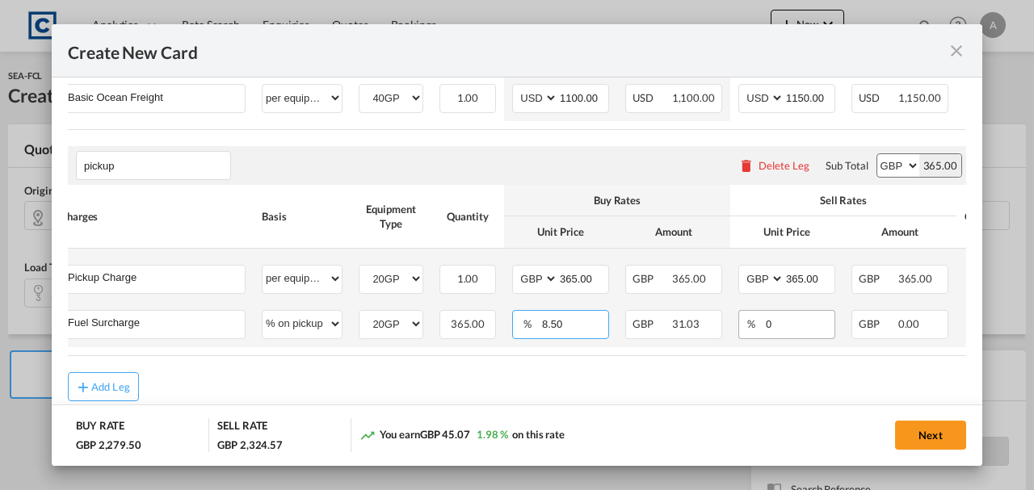
type input "8.50"
click at [808, 326] on input "0" at bounding box center [799, 323] width 70 height 24
type input "8.50"
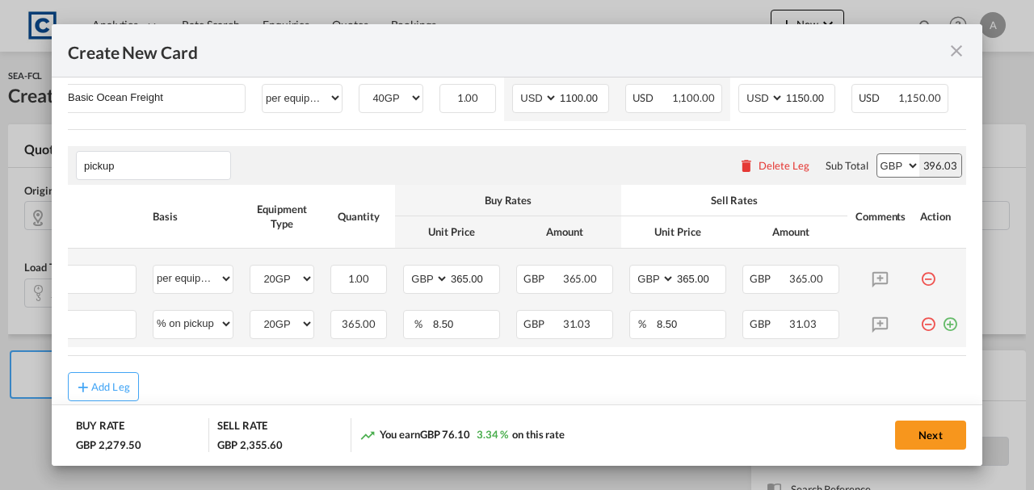
click at [945, 326] on md-icon "icon-plus-circle-outline green-400-fg" at bounding box center [950, 318] width 16 height 16
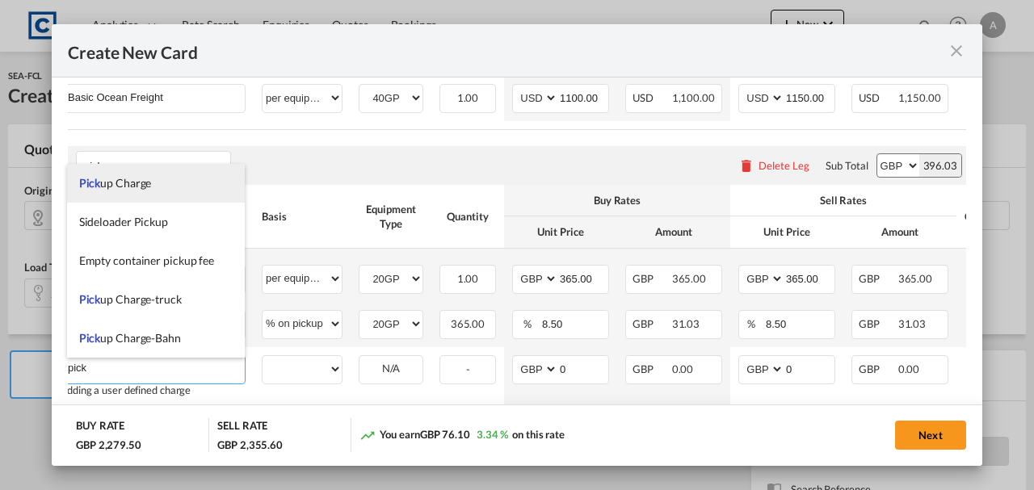
click at [145, 191] on li "Pick up Charge" at bounding box center [156, 183] width 179 height 39
type input "Pickup Charge"
select select "per equipment"
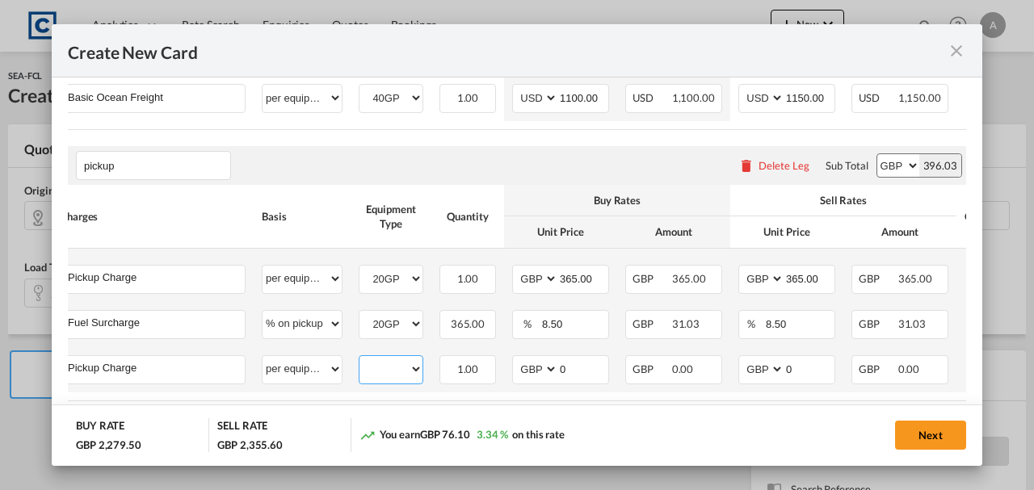
click at [391, 368] on select "20GP 40GP" at bounding box center [390, 370] width 63 height 22
select select "40GP"
click at [359, 360] on select "20GP 40GP" at bounding box center [390, 370] width 63 height 22
click at [578, 365] on input "0" at bounding box center [583, 368] width 50 height 24
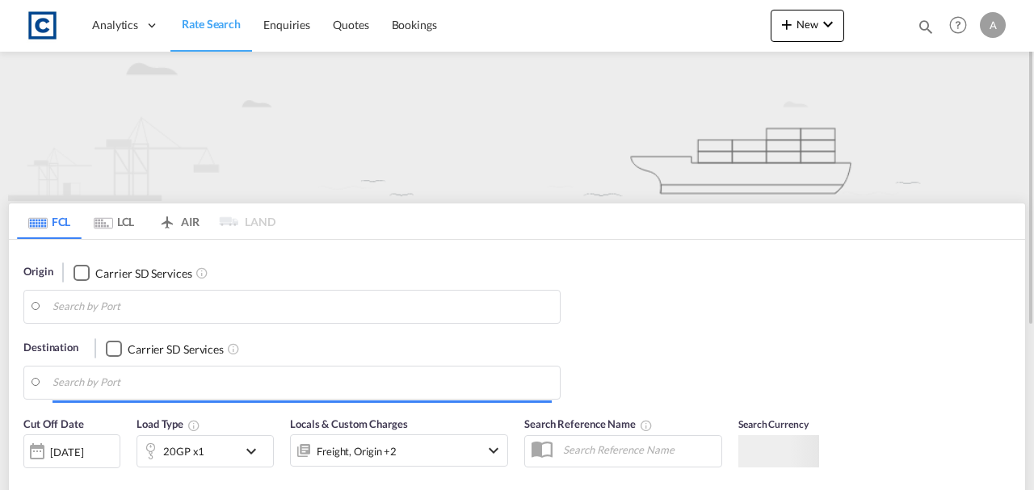
type input "PR5"
type input "Jeddah, SAJED"
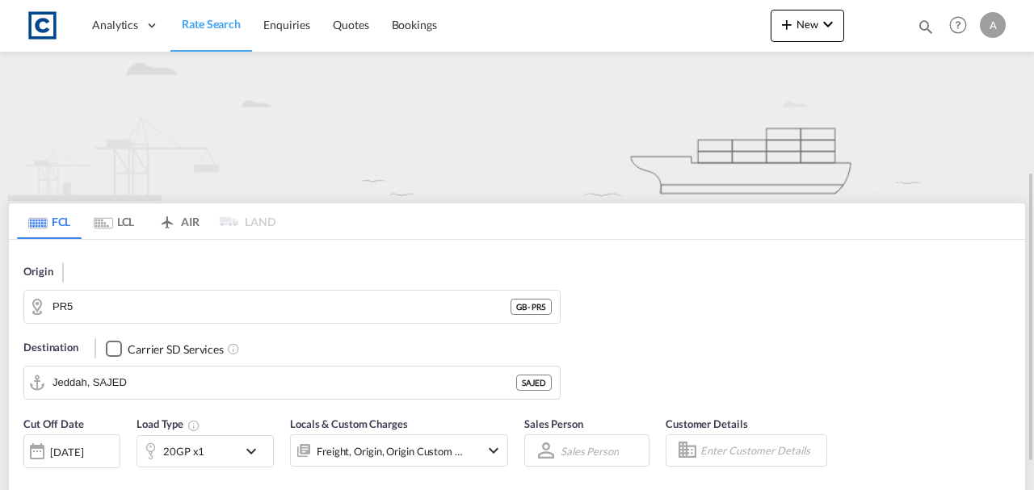
scroll to position [162, 0]
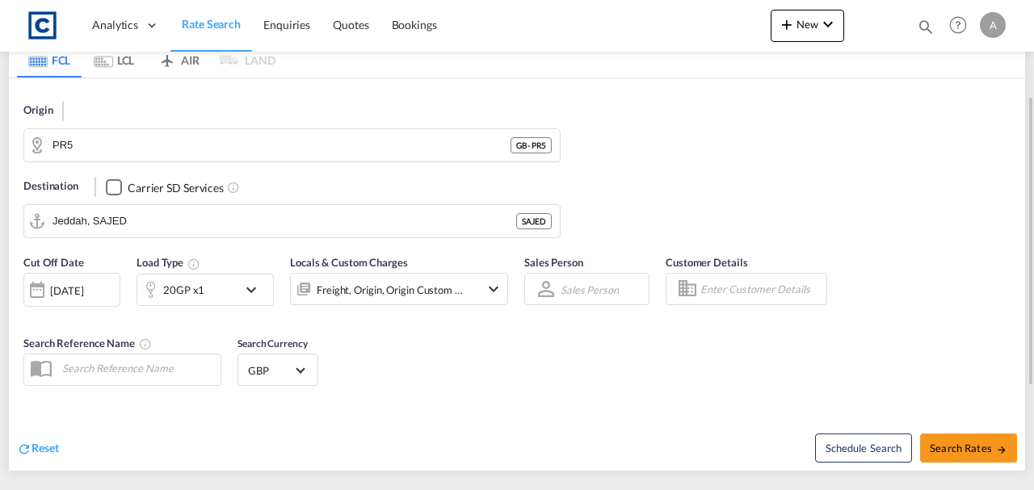
click at [207, 21] on span "Rate Search" at bounding box center [211, 24] width 59 height 14
click at [131, 141] on input "PR5" at bounding box center [282, 145] width 458 height 24
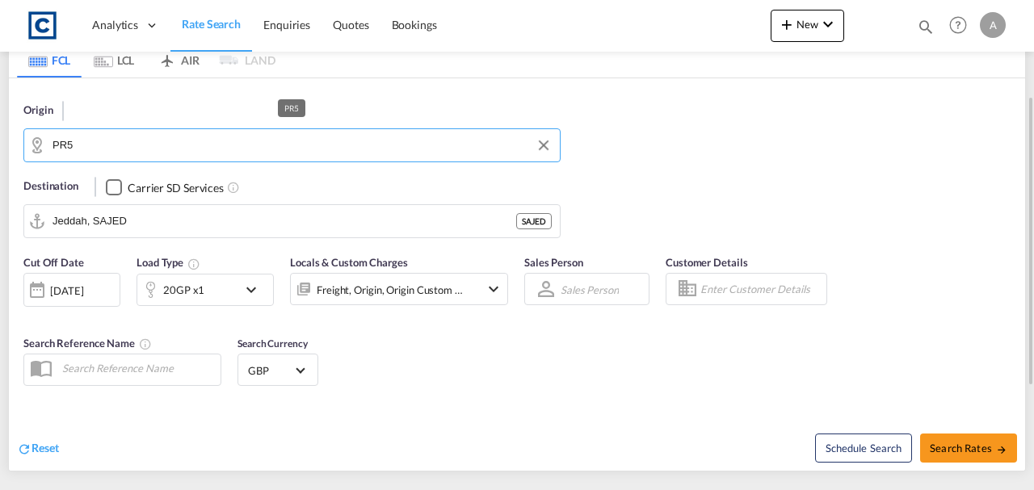
click at [131, 141] on input "PR5" at bounding box center [302, 145] width 499 height 24
type input "P"
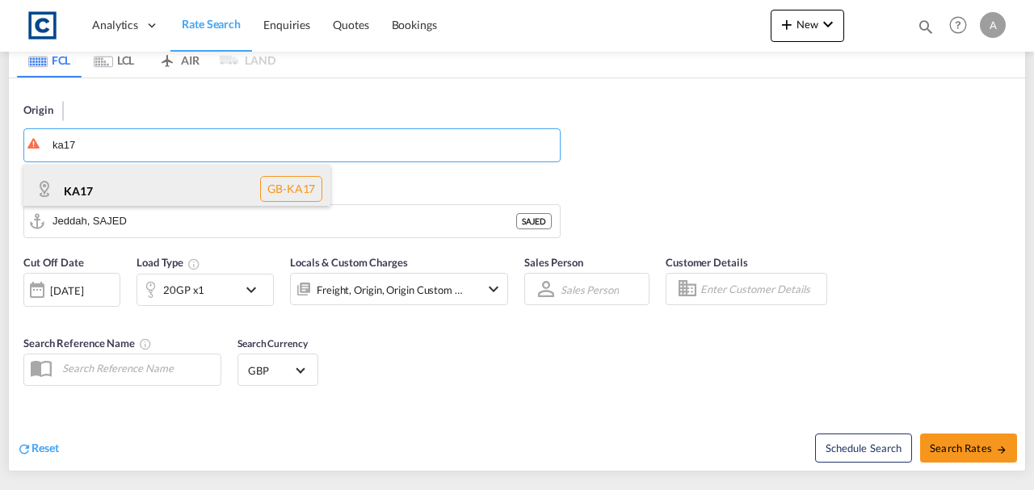
click at [150, 193] on div "KA17 GB-KA17" at bounding box center [176, 189] width 307 height 48
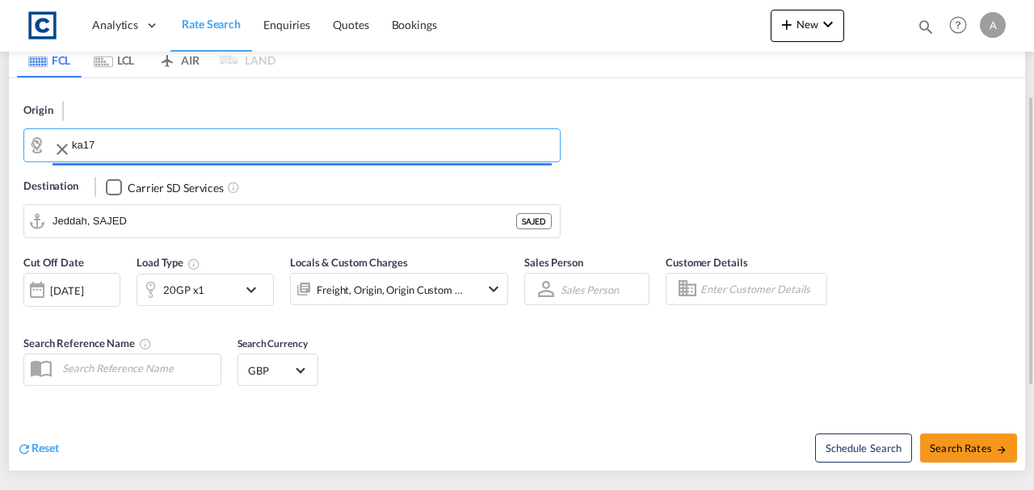
type input "KA17"
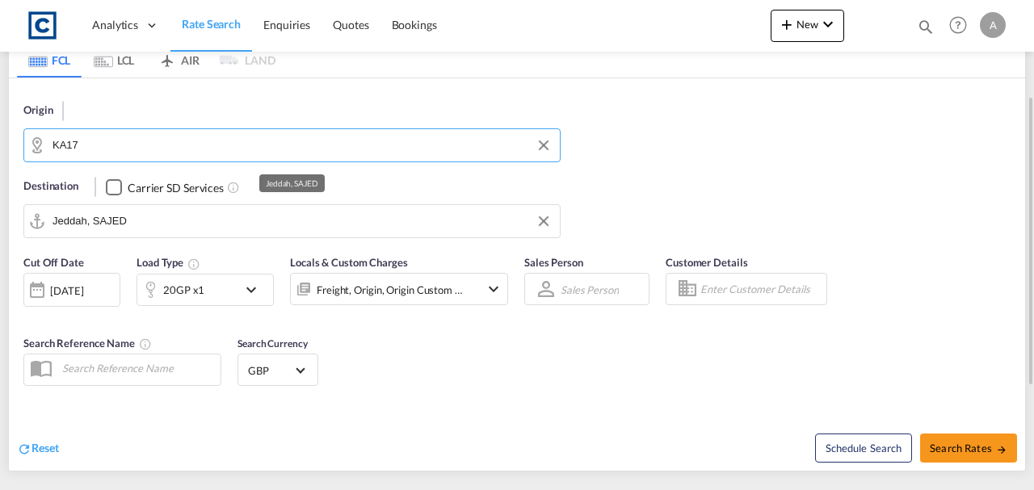
click at [160, 221] on input "Jeddah, SAJED" at bounding box center [302, 221] width 499 height 24
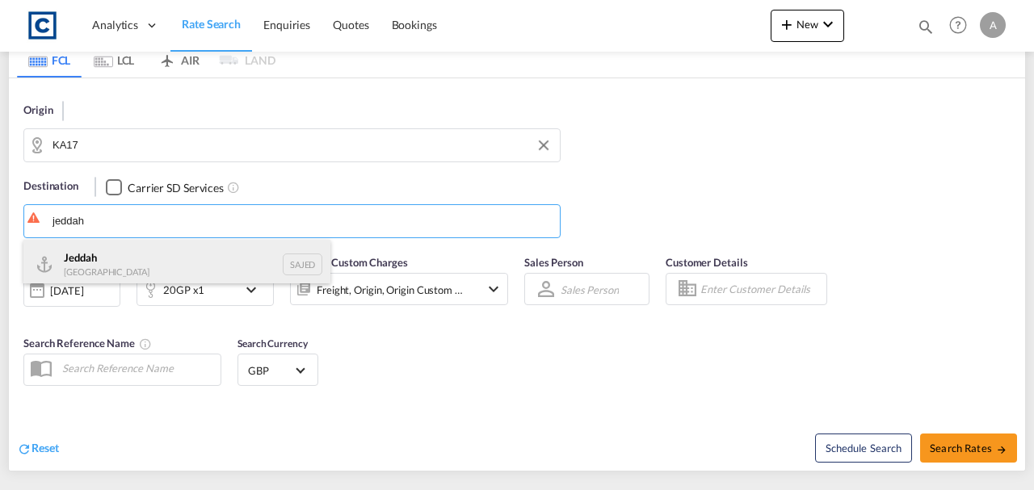
click at [124, 267] on div "Jeddah [GEOGRAPHIC_DATA] SAJED" at bounding box center [176, 264] width 307 height 48
type input "Jeddah, SAJED"
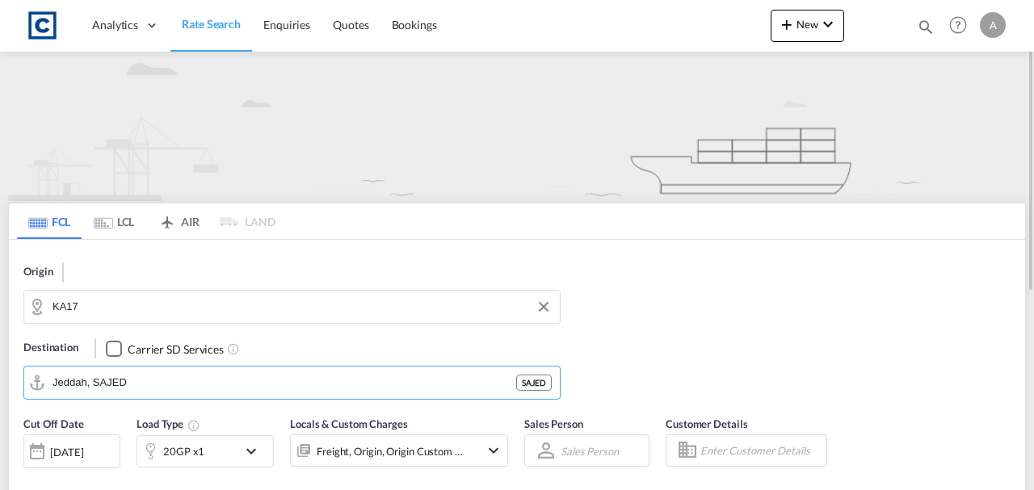
scroll to position [269, 0]
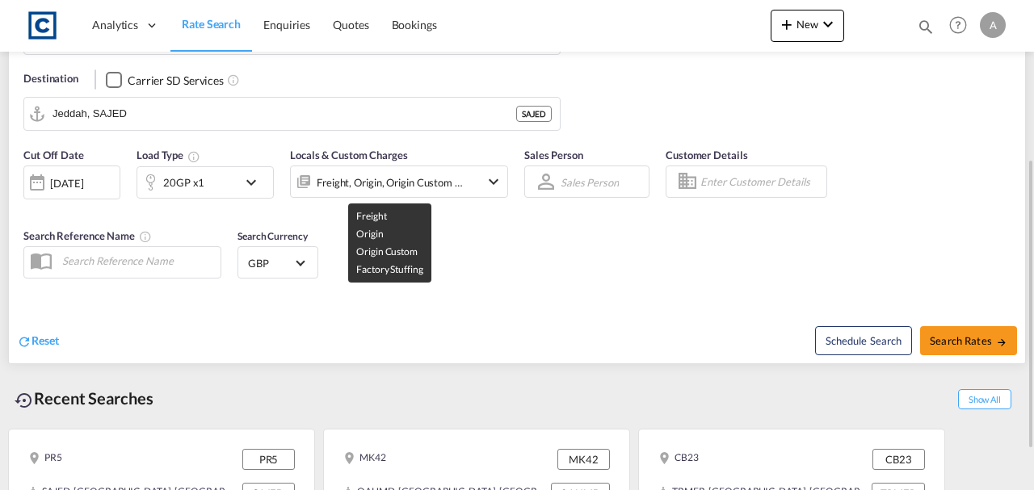
click at [444, 180] on div "Freight, Origin, Origin Custom +1" at bounding box center [390, 182] width 147 height 23
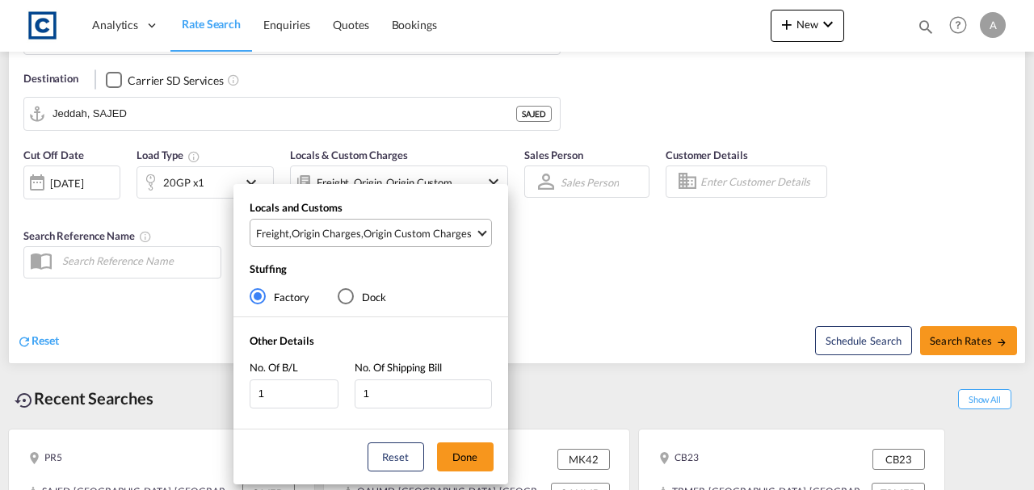
click at [422, 226] on div "Origin Custom Charges" at bounding box center [418, 233] width 108 height 15
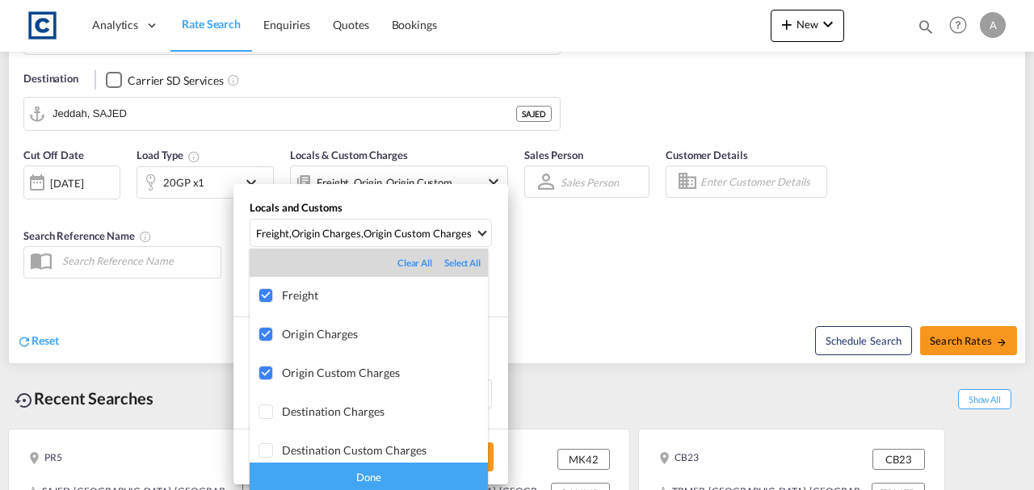
click at [420, 473] on div "Done" at bounding box center [369, 477] width 238 height 28
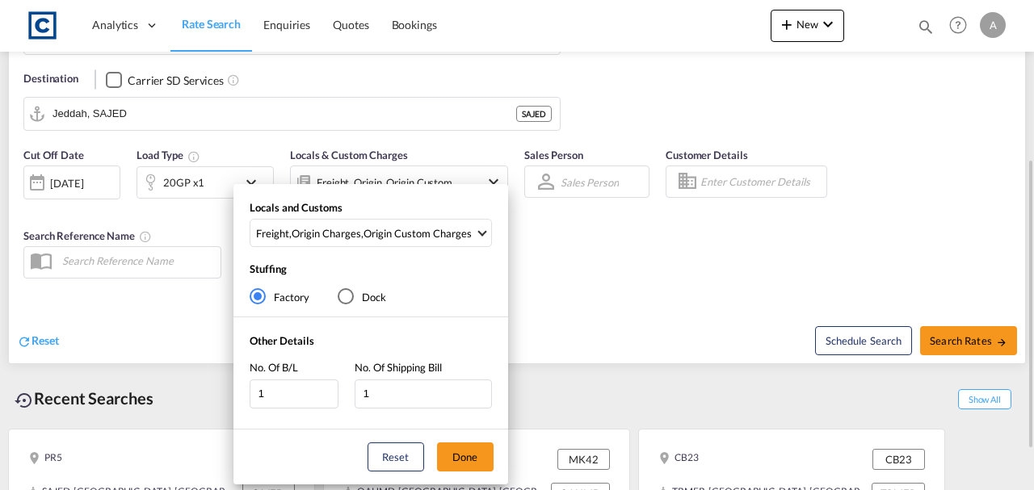
click at [469, 456] on button "Done" at bounding box center [465, 457] width 57 height 29
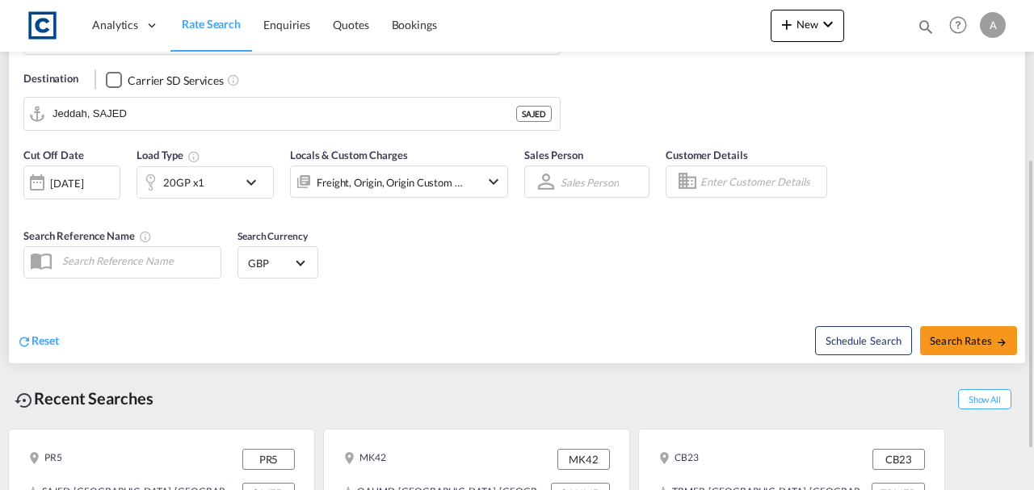
drag, startPoint x: 587, startPoint y: 323, endPoint x: 261, endPoint y: 233, distance: 338.7
click at [569, 319] on div "Schedule Search Search Rates" at bounding box center [773, 332] width 504 height 62
click at [202, 181] on div "20GP x1" at bounding box center [187, 182] width 100 height 32
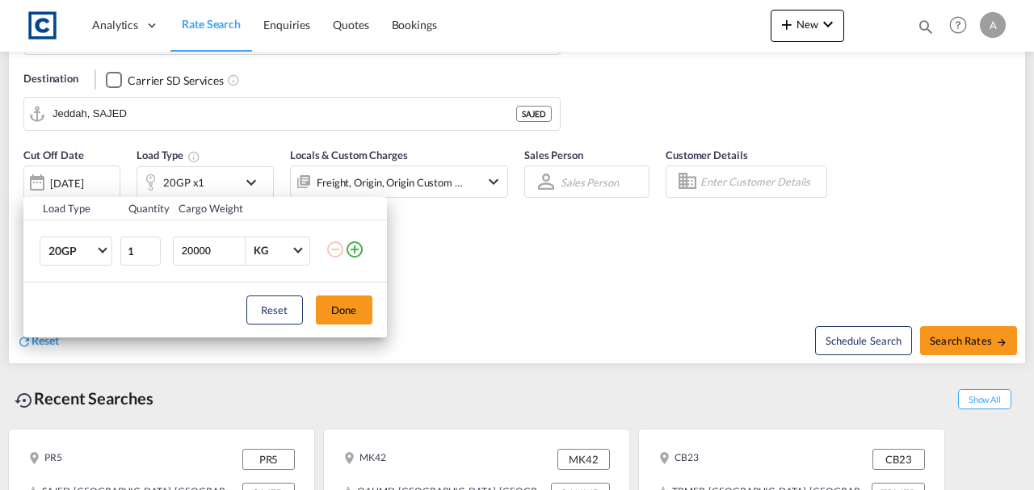
click at [355, 252] on md-icon "icon-plus-circle-outline" at bounding box center [354, 249] width 19 height 19
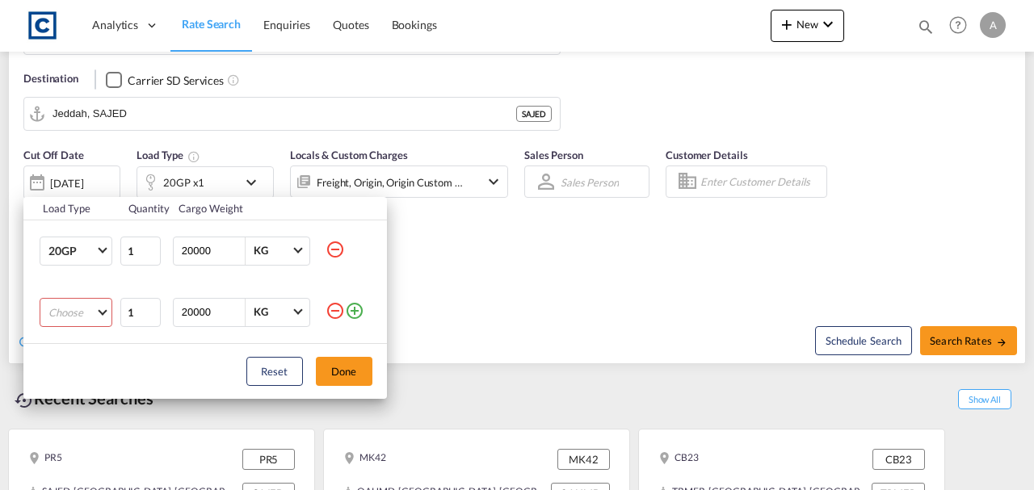
click at [77, 305] on md-select "Choose 20GP 40GP 40HC 45HC 20RE 40RE 40HR 20OT 40OT 20FR 40FR 40NR 20NR 45S 20T…" at bounding box center [76, 312] width 73 height 29
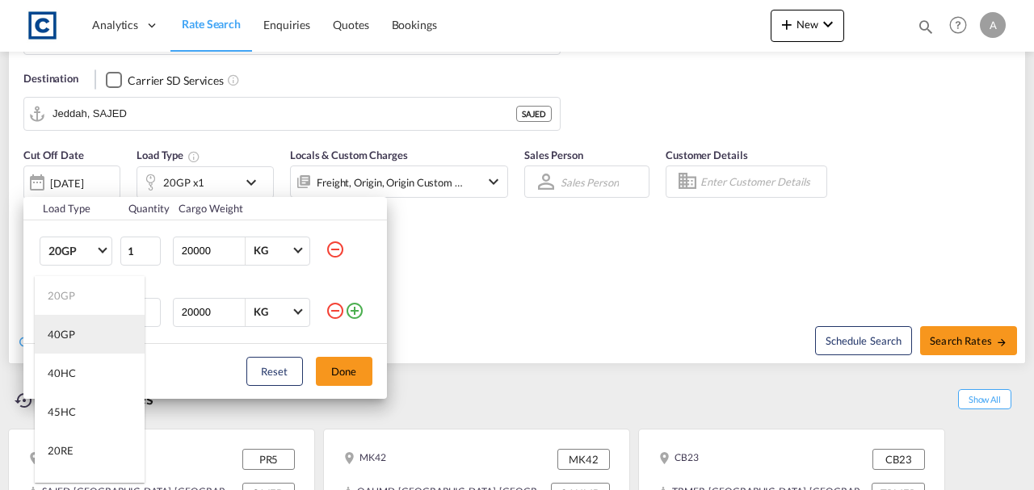
drag, startPoint x: 65, startPoint y: 329, endPoint x: 317, endPoint y: 378, distance: 256.8
click at [68, 329] on div "40GP" at bounding box center [61, 334] width 27 height 15
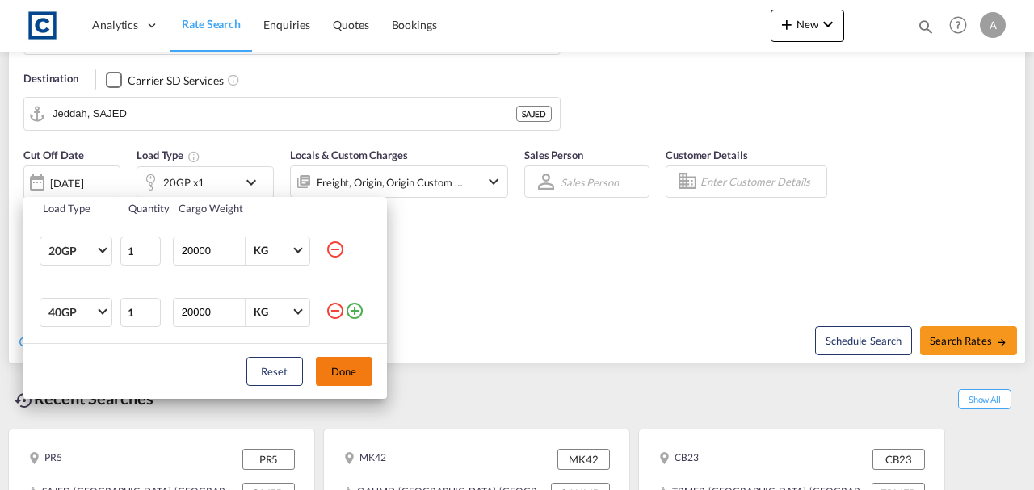
click at [351, 370] on button "Done" at bounding box center [344, 371] width 57 height 29
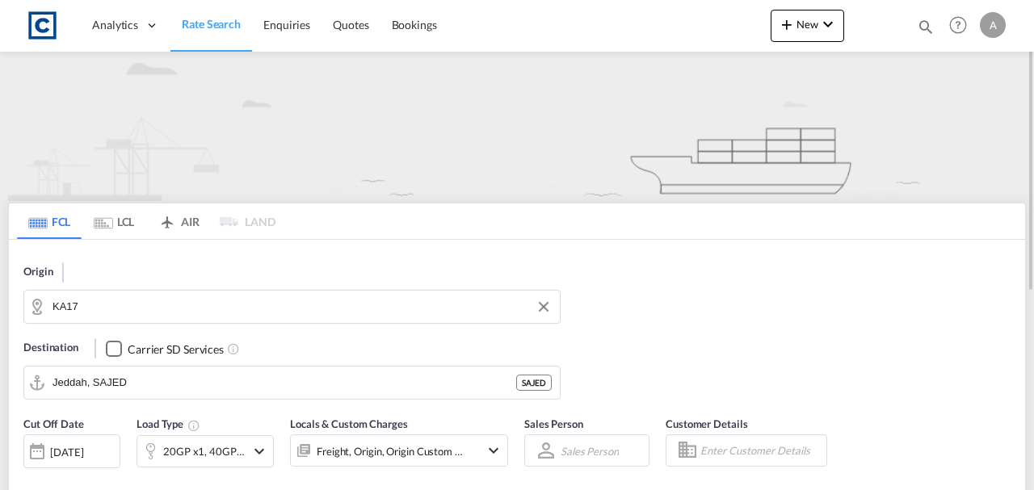
scroll to position [215, 0]
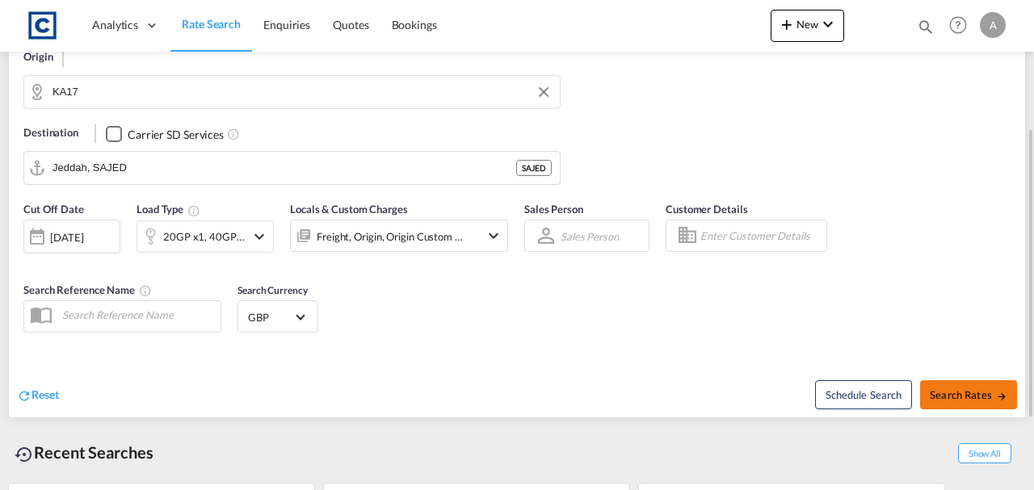
click at [991, 386] on button "Search Rates" at bounding box center [968, 394] width 97 height 29
type input "KA17 to SAJED / 10 Sep 2025"
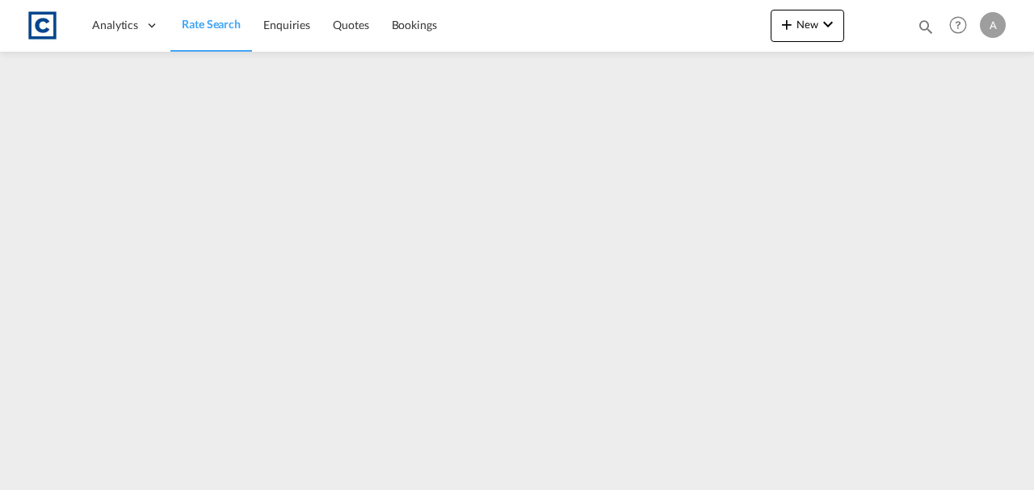
click at [216, 28] on span "Rate Search" at bounding box center [211, 24] width 59 height 14
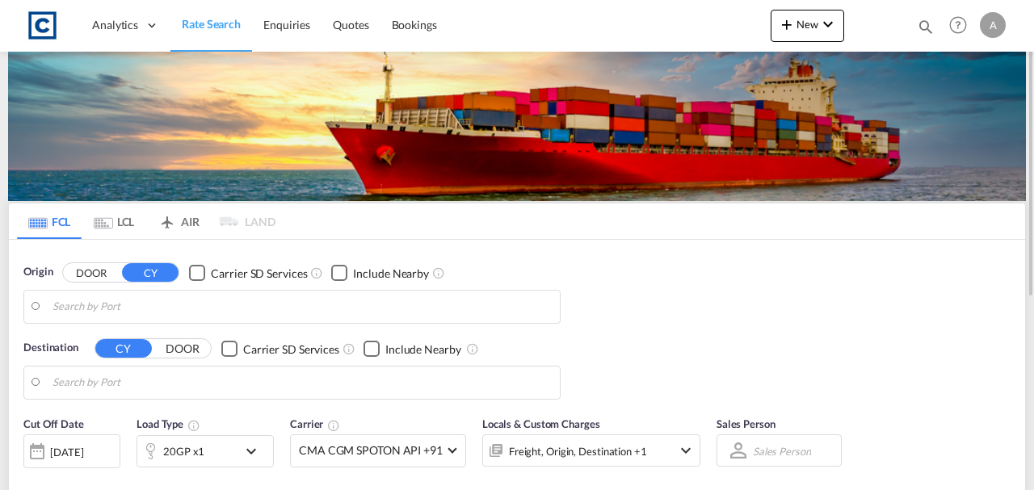
type input "GB-KA17, [GEOGRAPHIC_DATA]"
type input "Jeddah, SAJED"
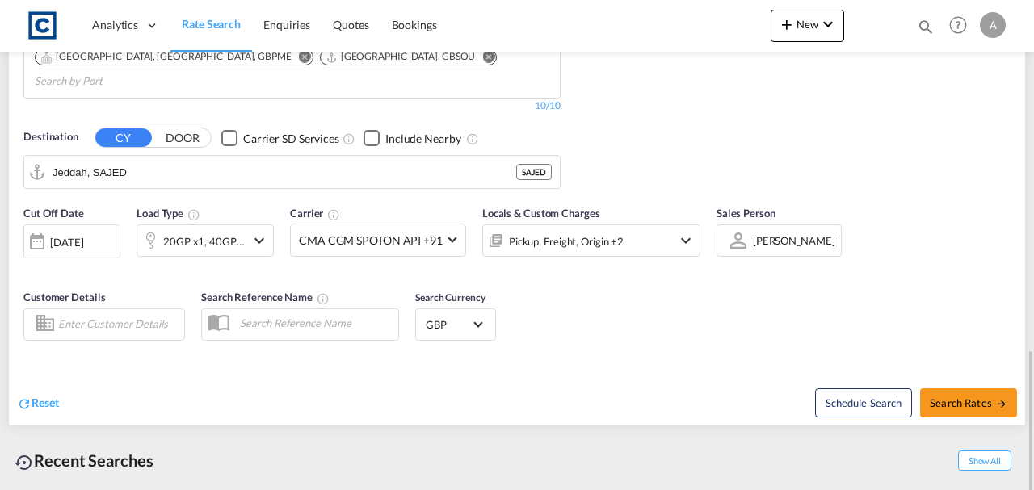
scroll to position [484, 0]
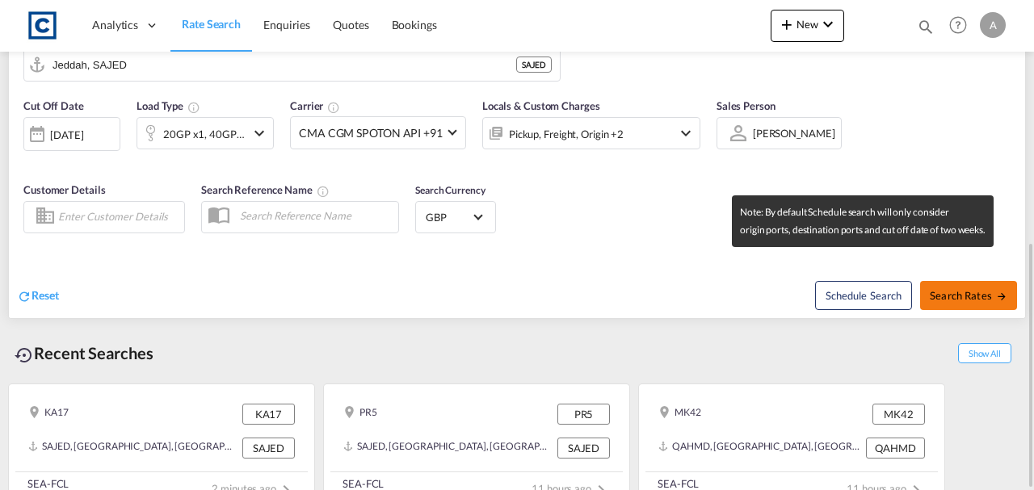
click at [939, 289] on span "Search Rates" at bounding box center [969, 295] width 78 height 13
type input "KA17 to SAJED / 10 Sep 2025"
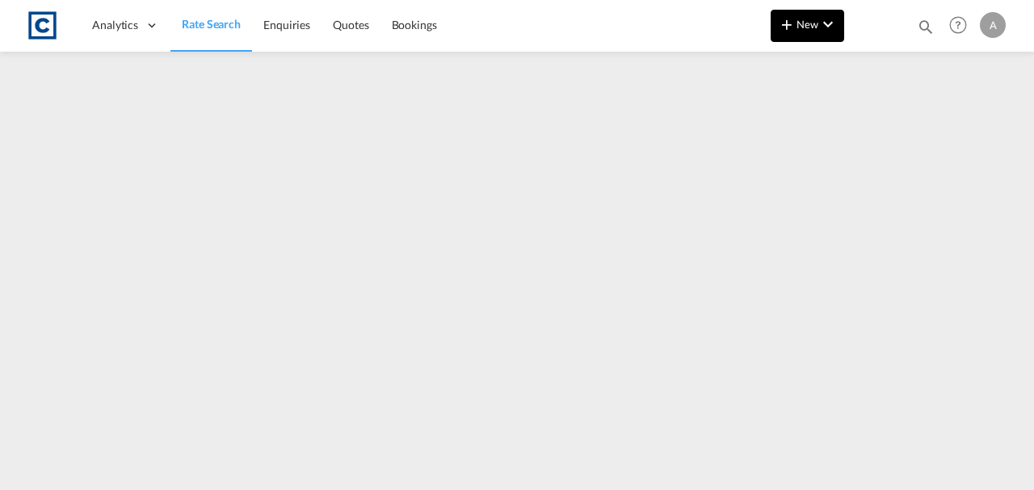
click at [805, 20] on span "New" at bounding box center [807, 24] width 61 height 13
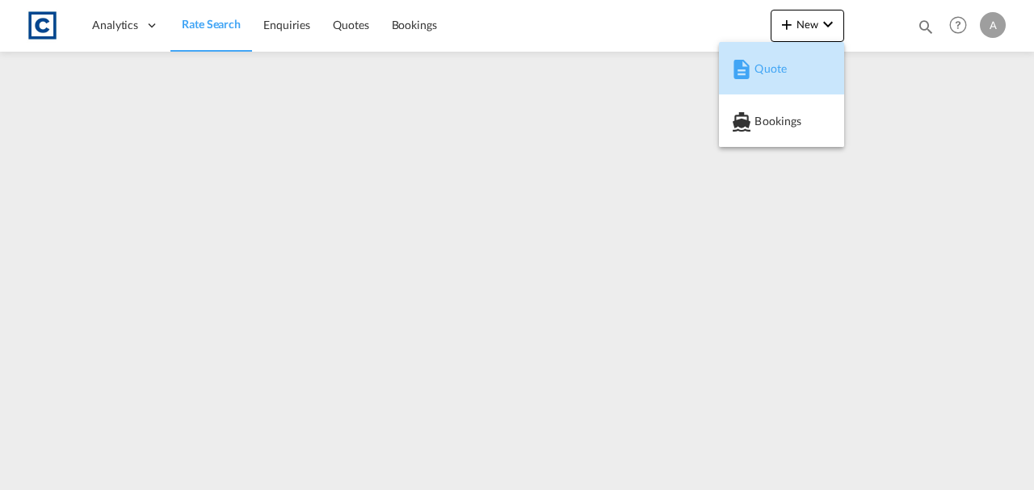
click at [756, 65] on span "Quote" at bounding box center [763, 69] width 18 height 32
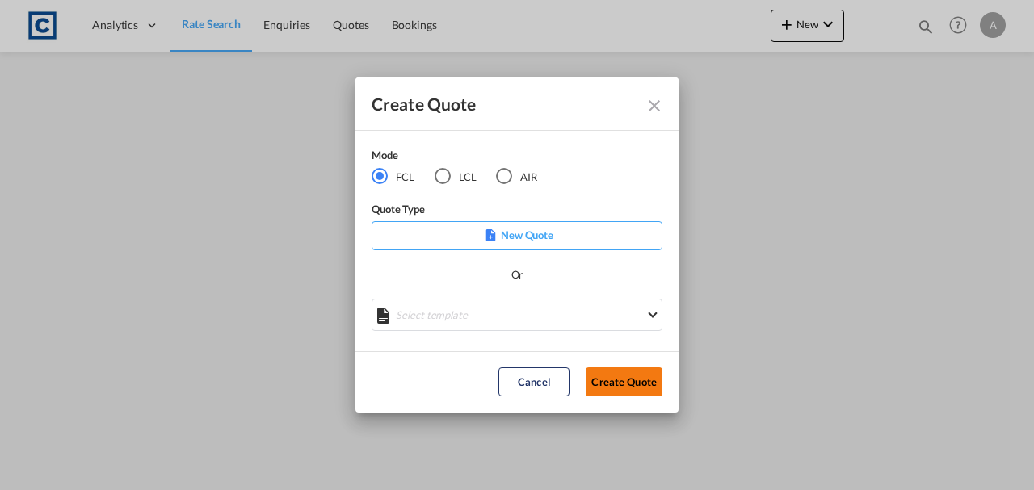
click at [606, 390] on button "Create Quote" at bounding box center [624, 382] width 77 height 29
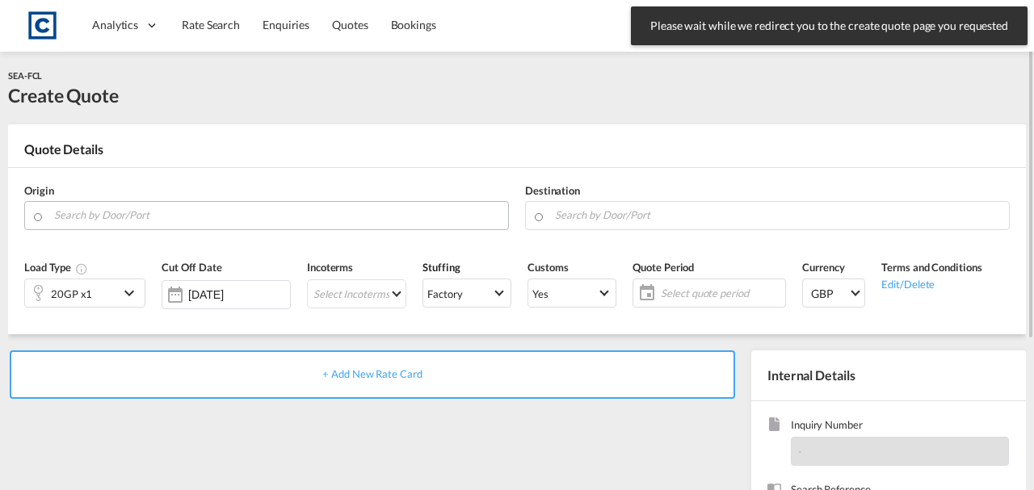
click at [260, 223] on input "Search by Door/Port" at bounding box center [277, 215] width 446 height 28
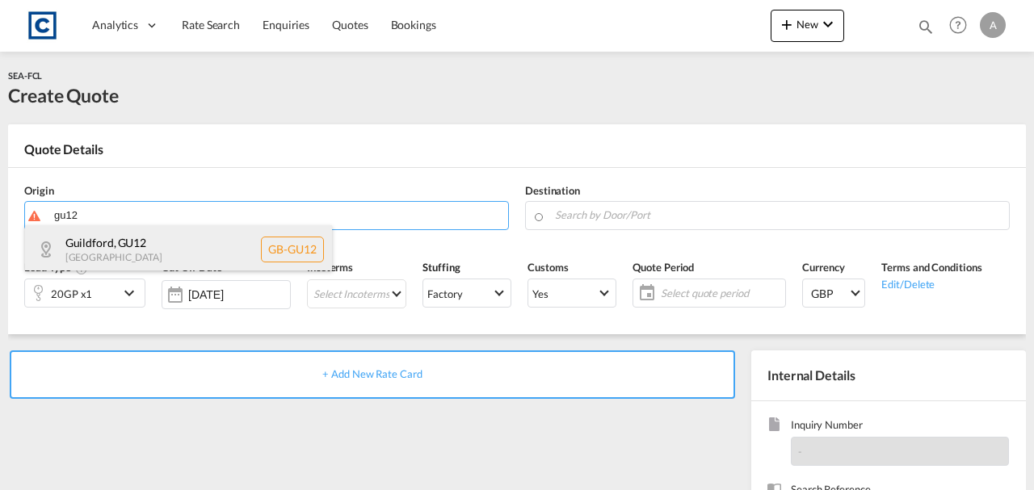
click at [188, 257] on div "Guildford , GU12 United Kingdom GB-GU12" at bounding box center [178, 249] width 307 height 48
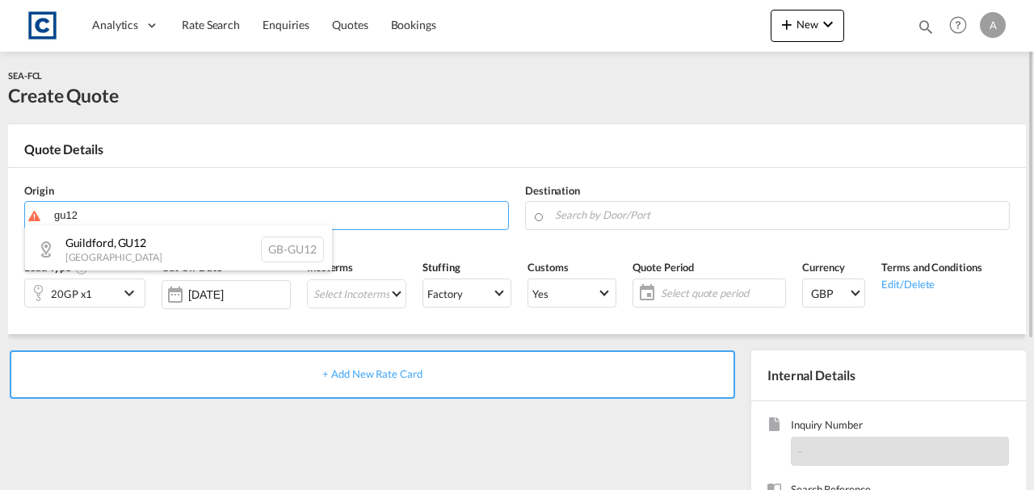
type input "GB-GU12, Guildford"
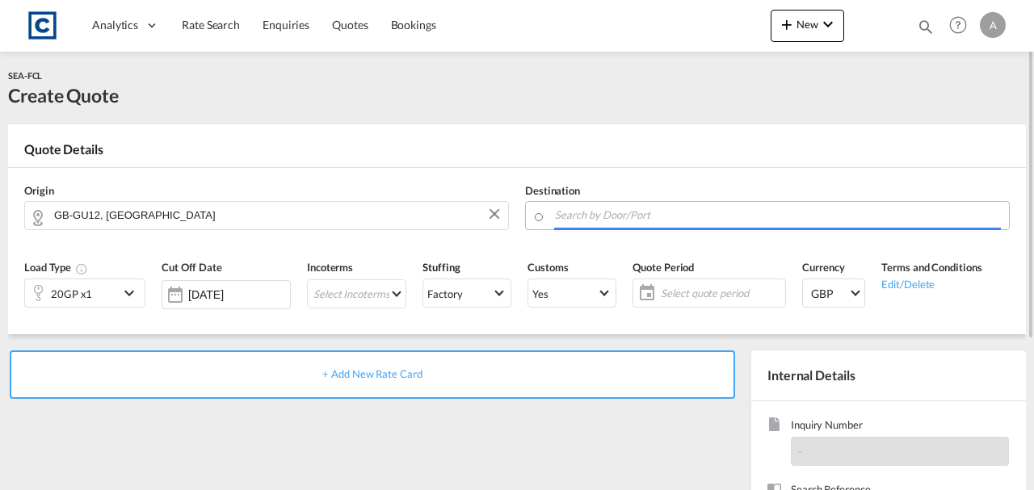
click at [593, 213] on input "Search by Door/Port" at bounding box center [778, 215] width 446 height 28
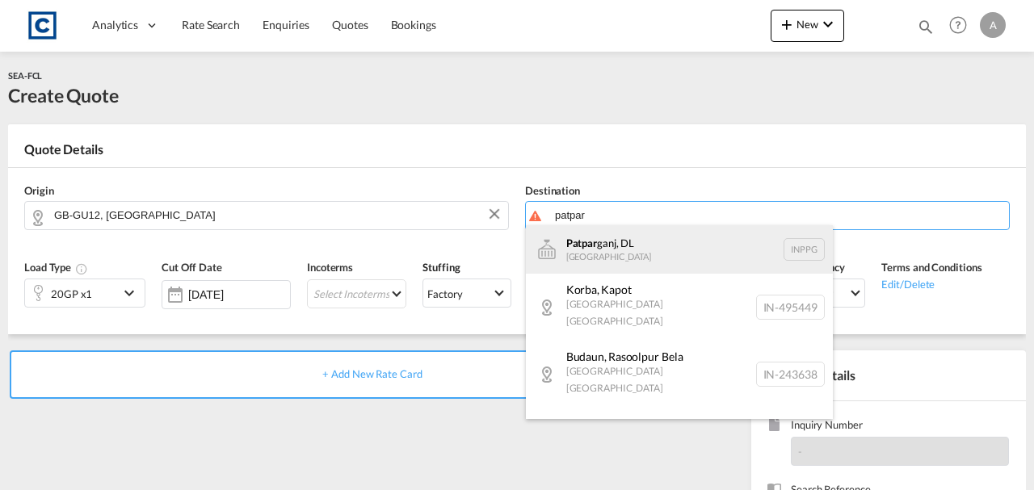
click at [638, 250] on div "Patpar ganj, DL India INPPG" at bounding box center [679, 249] width 307 height 48
type input "Patparganj, DL, INPPG"
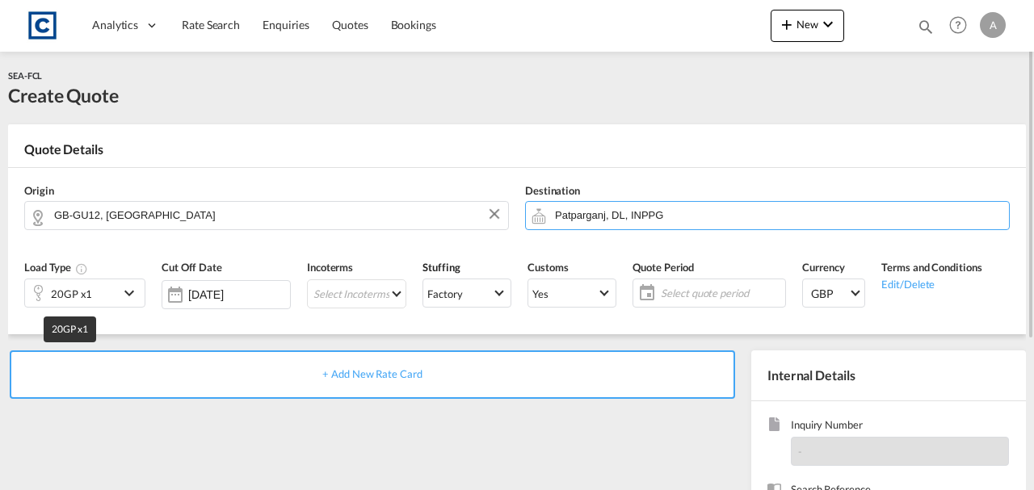
click at [57, 296] on div "20GP x1" at bounding box center [71, 294] width 41 height 23
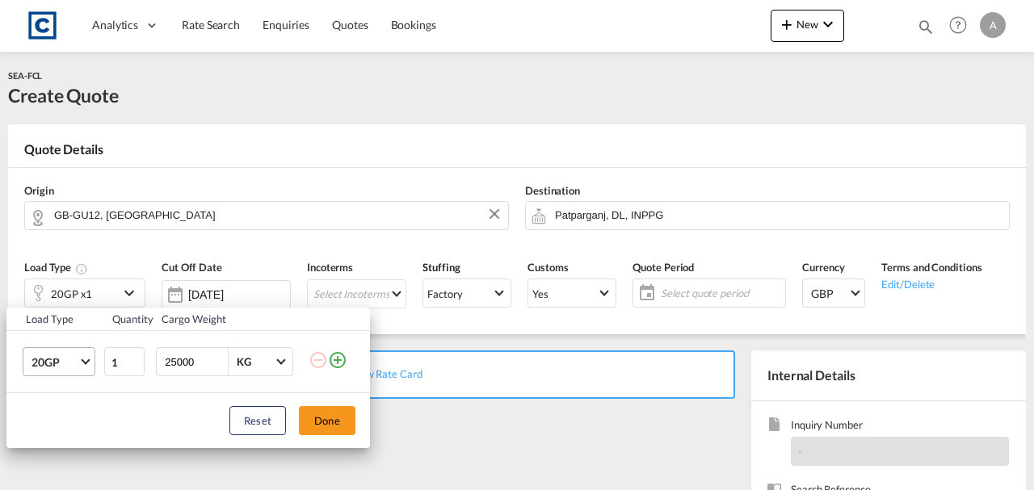
click at [59, 364] on span "20GP" at bounding box center [55, 363] width 47 height 16
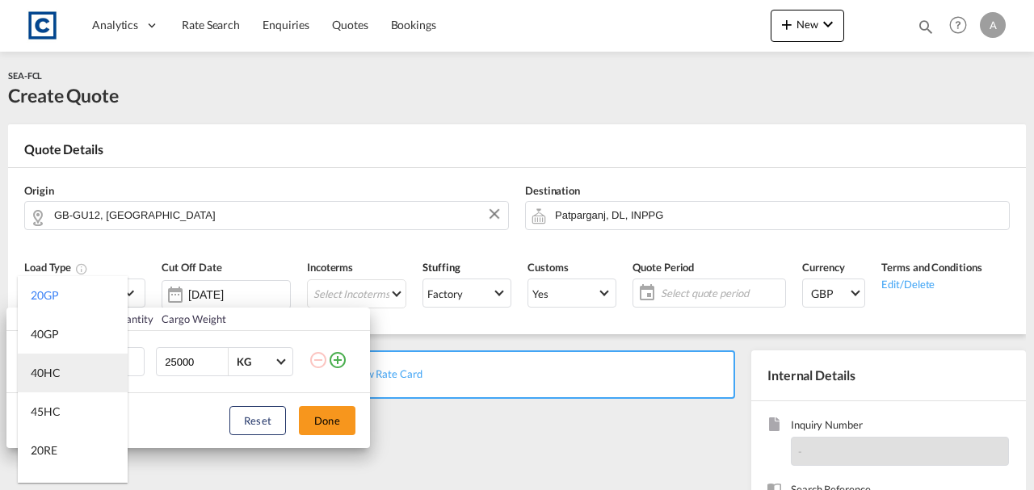
click at [66, 375] on md-option "40HC" at bounding box center [73, 373] width 110 height 39
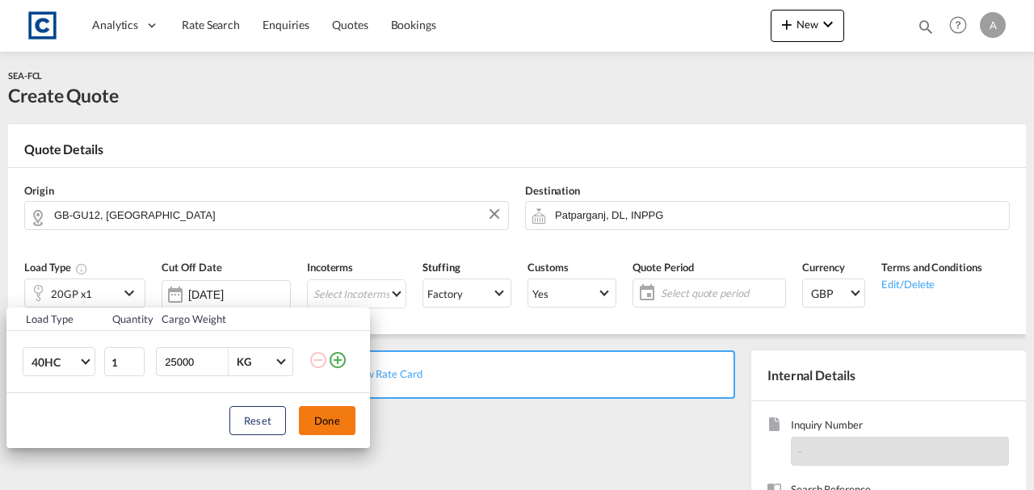
click at [312, 418] on button "Done" at bounding box center [327, 420] width 57 height 29
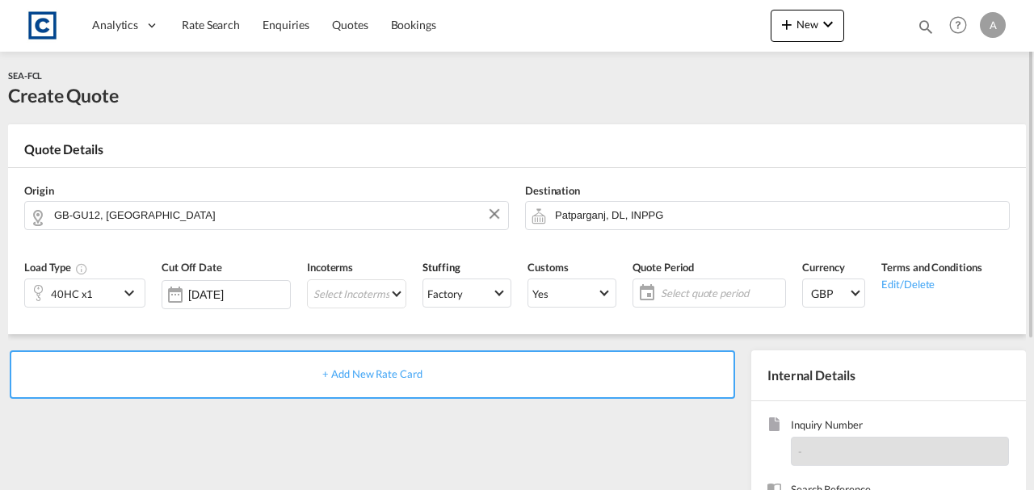
click at [354, 360] on div "+ Add New Rate Card" at bounding box center [372, 375] width 725 height 48
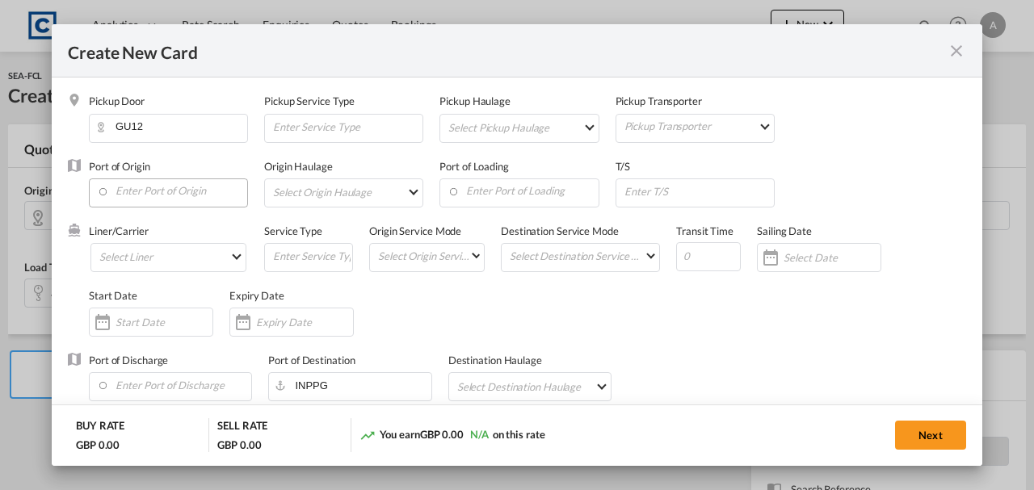
click at [174, 175] on div "Port of Origin" at bounding box center [176, 191] width 175 height 65
click at [166, 195] on input "Enter Port of Origin" at bounding box center [172, 191] width 150 height 24
type input "Basic Ocean Freight"
select select "per equipment"
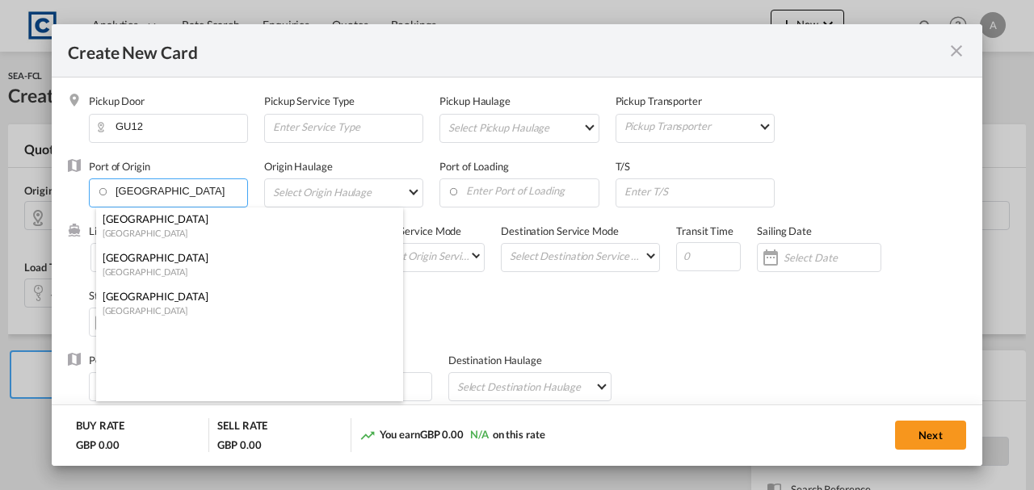
click at [153, 243] on li "London Gateway Port United Kingdom" at bounding box center [249, 227] width 307 height 39
type input "[GEOGRAPHIC_DATA], [GEOGRAPHIC_DATA]"
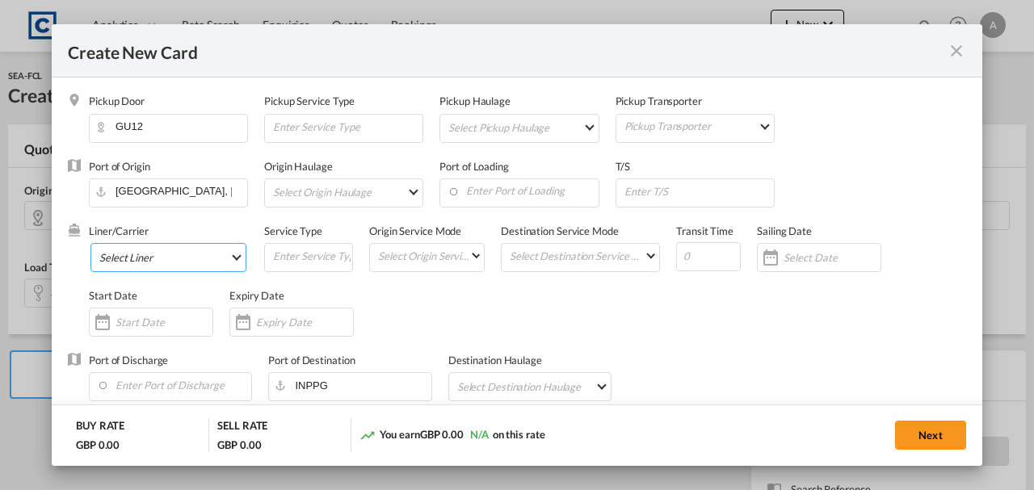
click at [148, 254] on md-select "Select Liner 2HM LOGISTICS D.O.O 2M Alliance AAXL GLOBAL SHIPPING LINES LLC [PE…" at bounding box center [168, 257] width 156 height 29
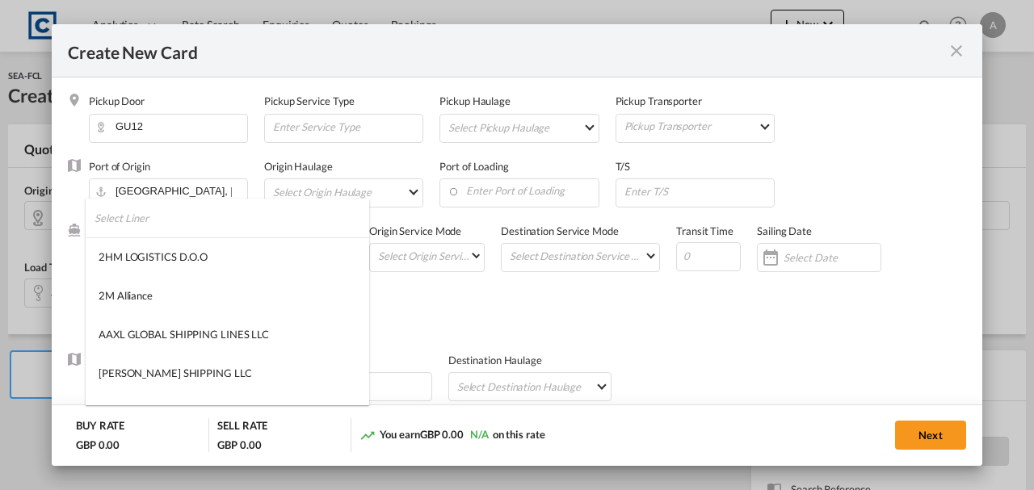
click at [133, 209] on input "search" at bounding box center [232, 218] width 275 height 39
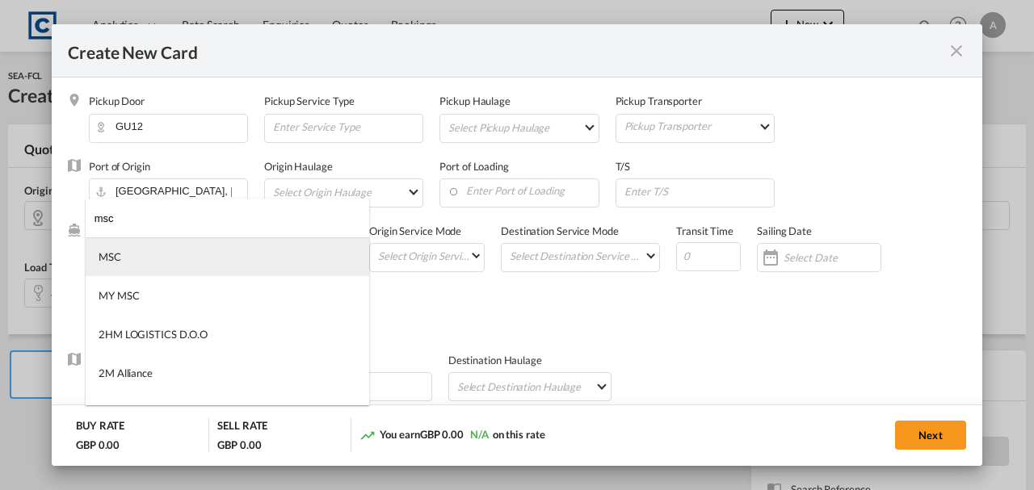
type input "msc"
click at [125, 249] on md-option "MSC" at bounding box center [228, 256] width 284 height 39
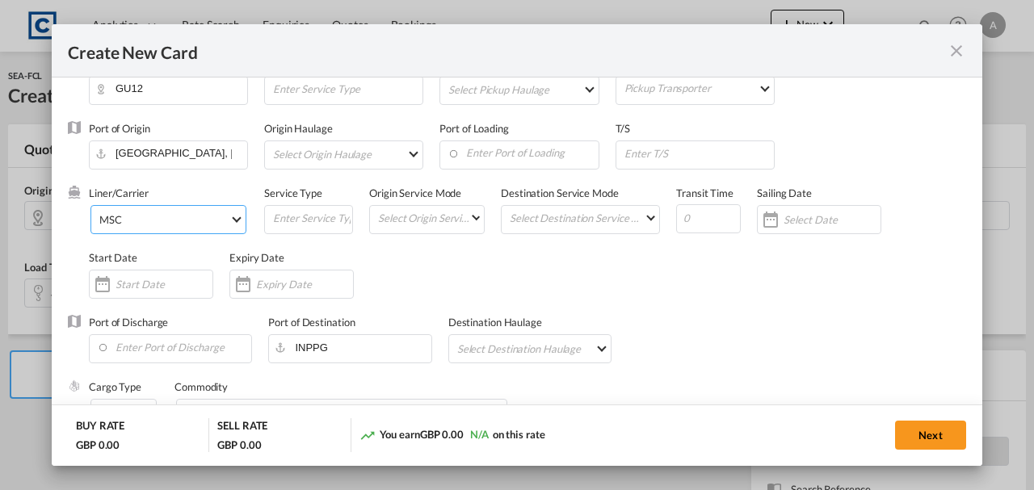
scroll to position [53, 0]
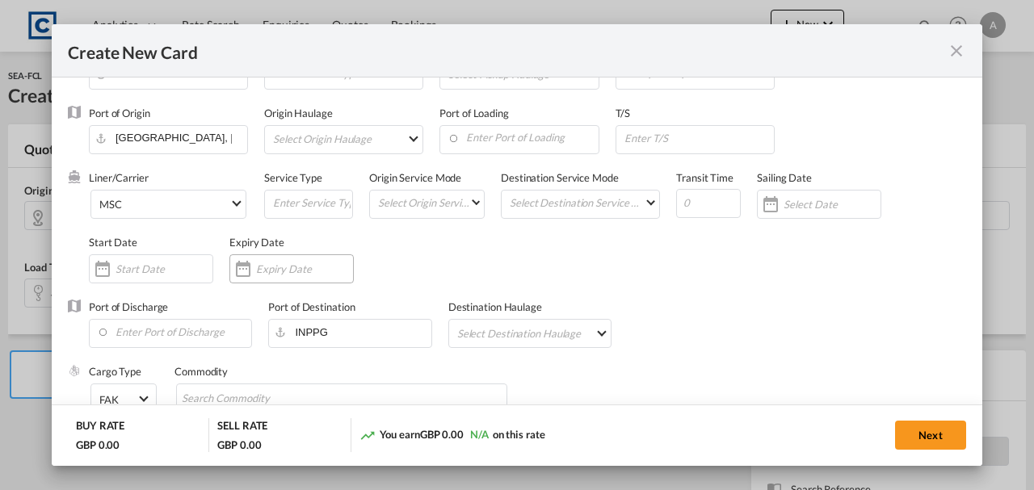
click at [283, 267] on input "Create New Card ..." at bounding box center [304, 269] width 97 height 13
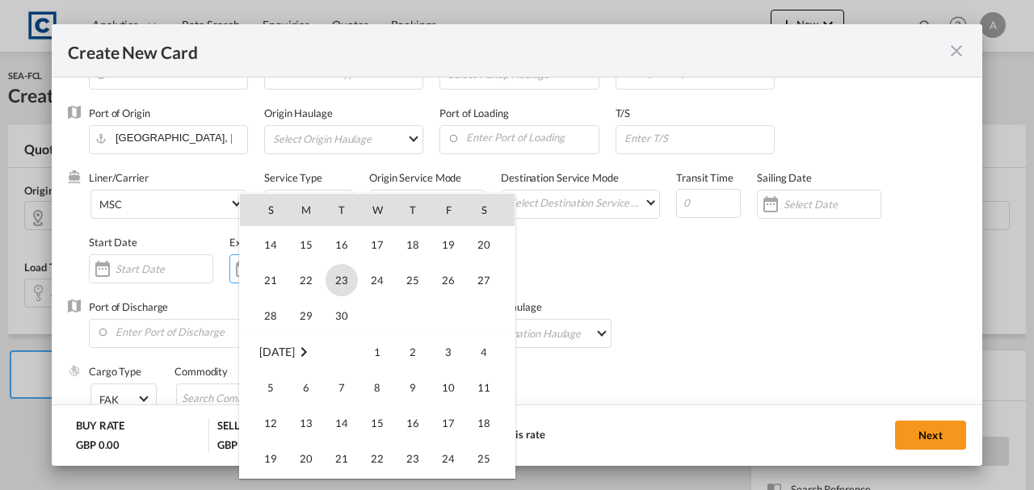
scroll to position [374289, 0]
click at [341, 316] on span "30" at bounding box center [342, 315] width 32 height 32
type input "[DATE]"
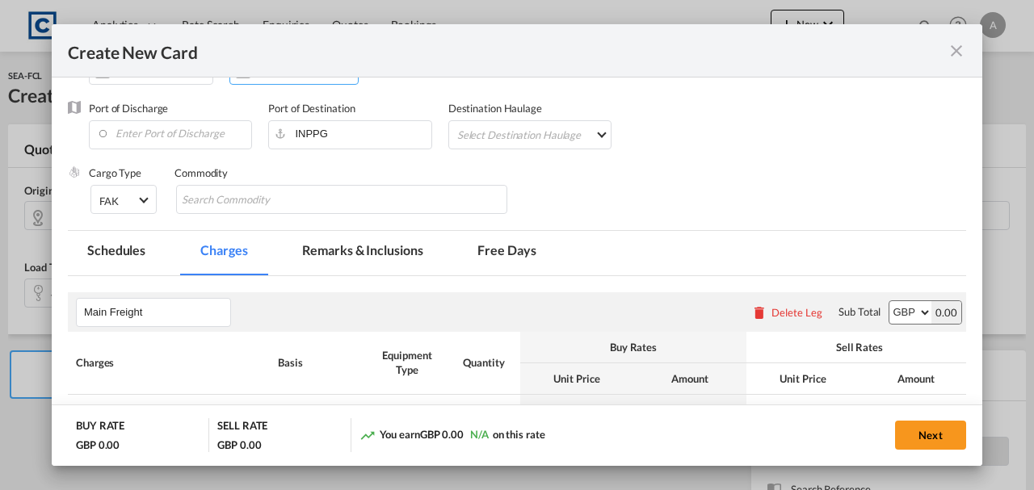
scroll to position [269, 0]
